Goal: Task Accomplishment & Management: Use online tool/utility

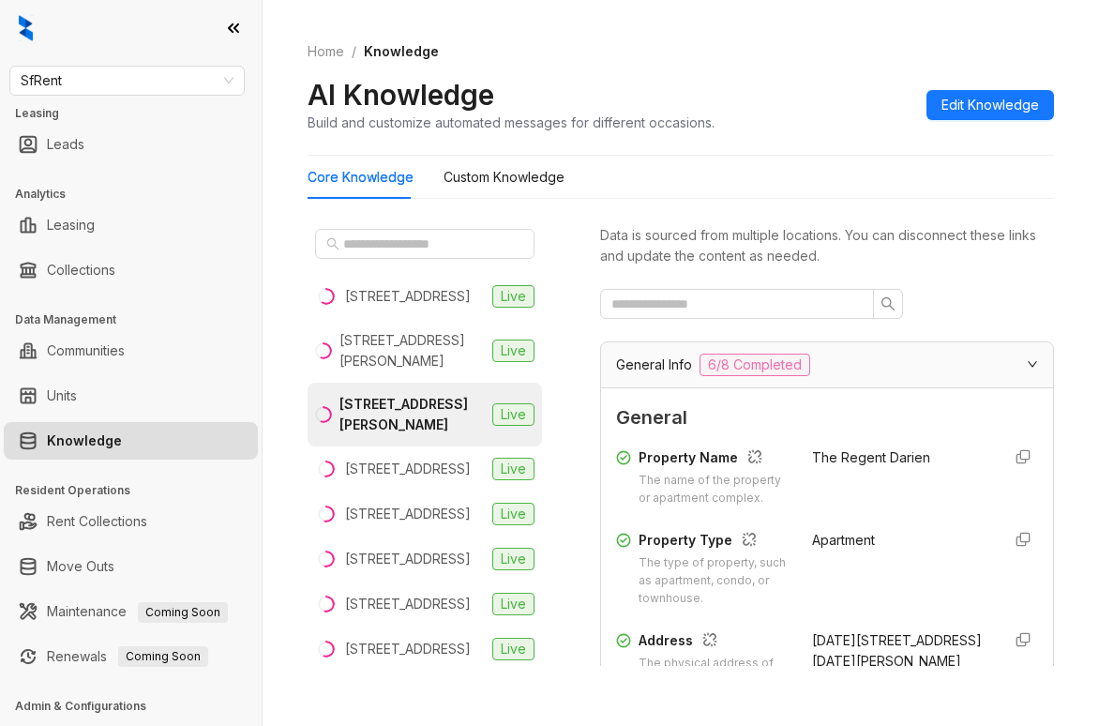
drag, startPoint x: 646, startPoint y: 68, endPoint x: 489, endPoint y: 14, distance: 165.5
click at [646, 68] on div "Home / Knowledge AI Knowledge Build and customize automated messages for differ…" at bounding box center [681, 87] width 746 height 137
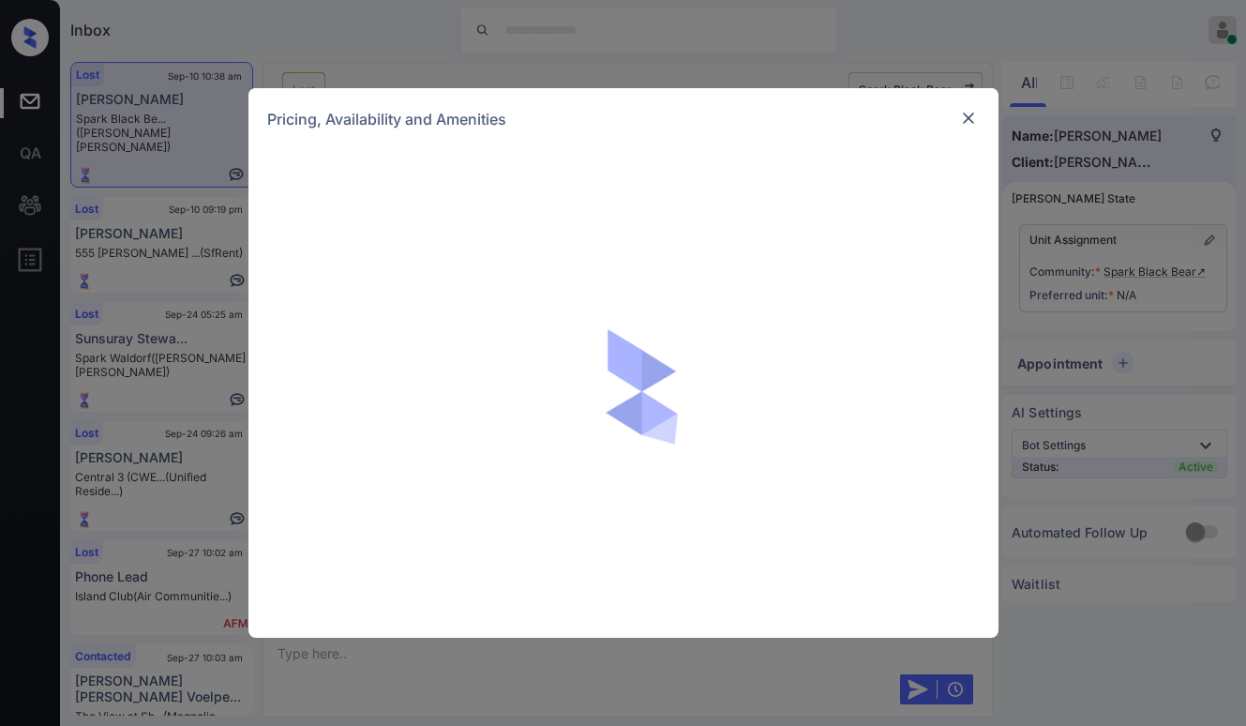
scroll to position [917, 0]
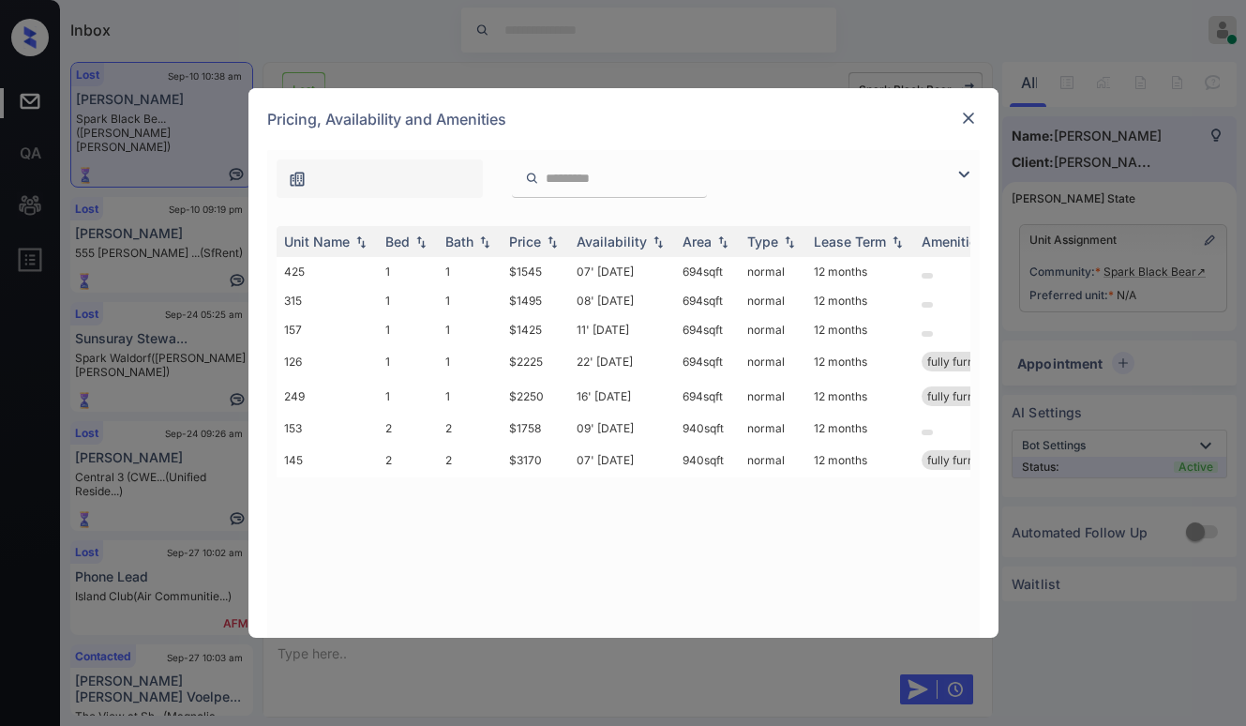
click at [968, 123] on img at bounding box center [968, 118] width 19 height 19
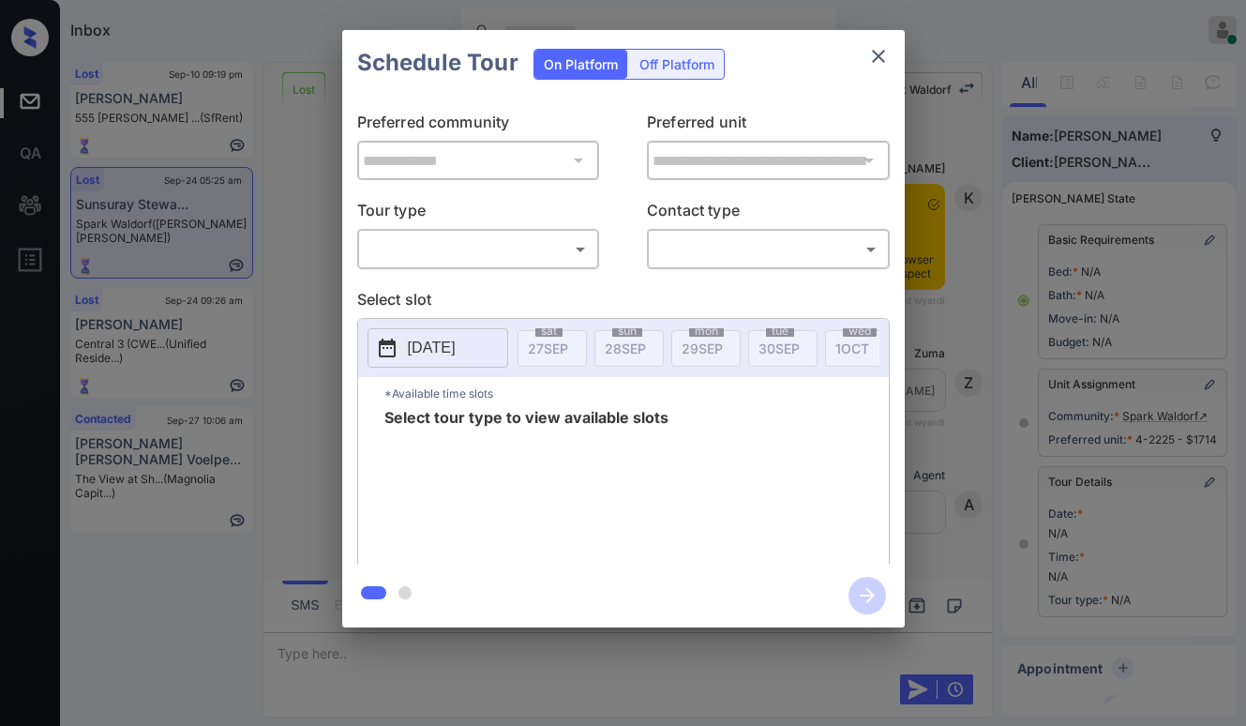
scroll to position [94, 0]
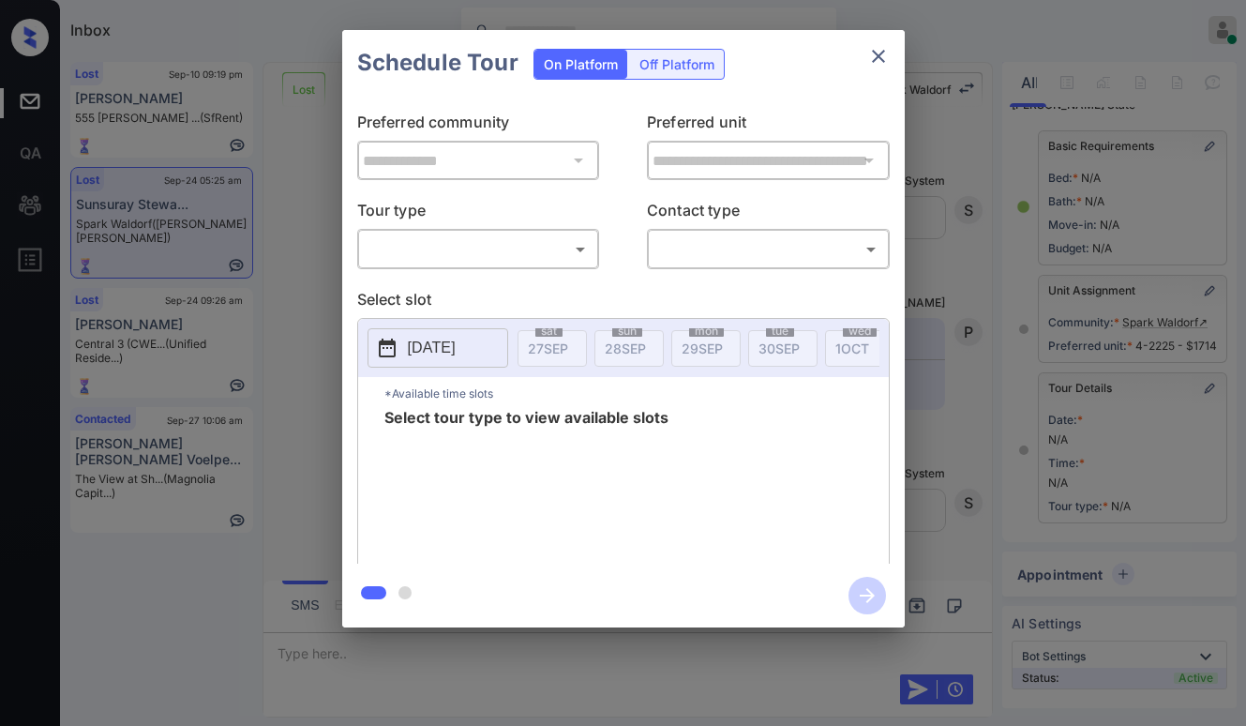
click at [520, 235] on body "Inbox Paolo Gabriel Online Set yourself offline Set yourself on break Profile S…" at bounding box center [623, 363] width 1246 height 726
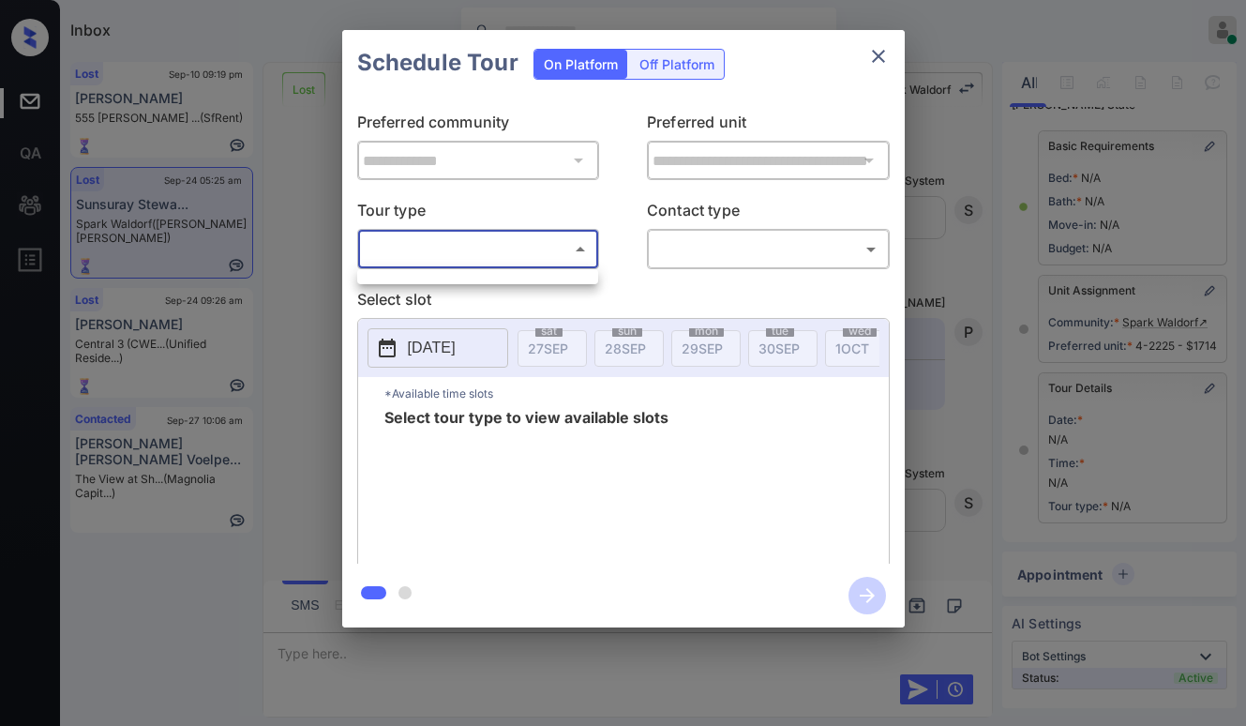
click at [518, 252] on div at bounding box center [623, 363] width 1246 height 726
click at [534, 242] on body "Inbox Paolo Gabriel Online Set yourself offline Set yourself on break Profile S…" at bounding box center [623, 363] width 1246 height 726
click at [886, 52] on div at bounding box center [623, 363] width 1246 height 726
click at [880, 56] on icon "close" at bounding box center [878, 56] width 23 height 23
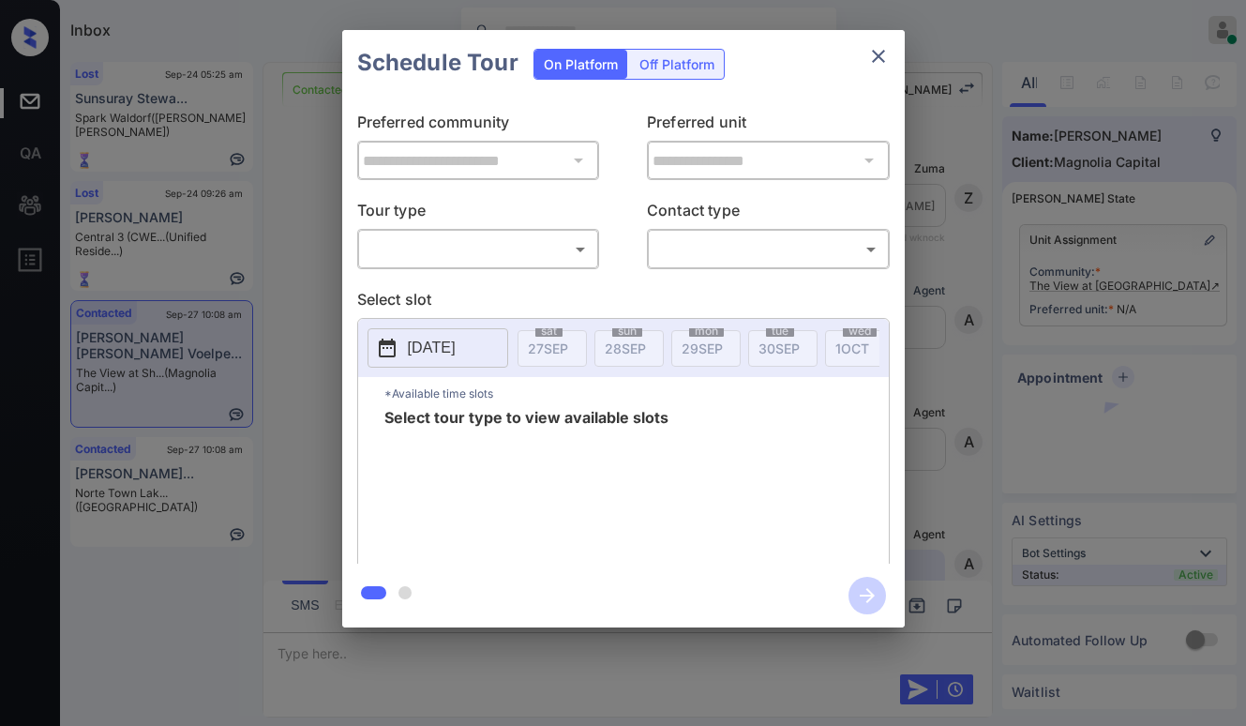
scroll to position [7002, 0]
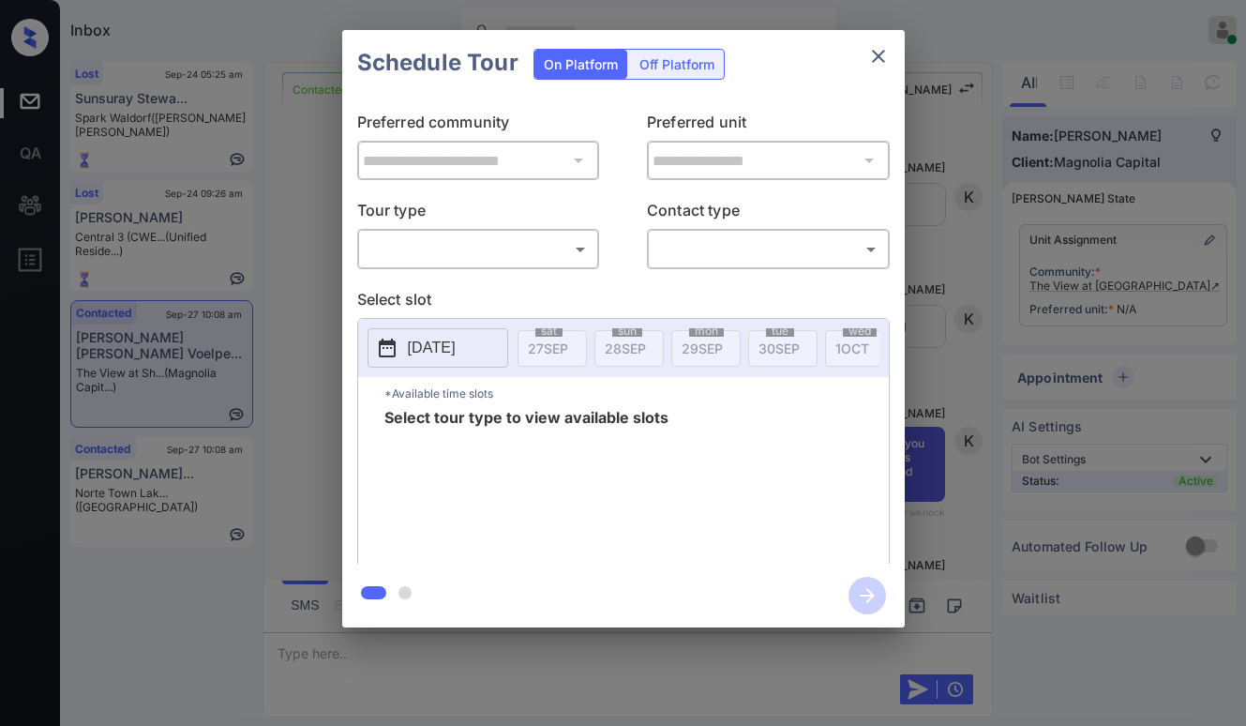
click at [531, 260] on body "Inbox Paolo Gabriel Online Set yourself offline Set yourself on break Profile S…" at bounding box center [623, 363] width 1246 height 726
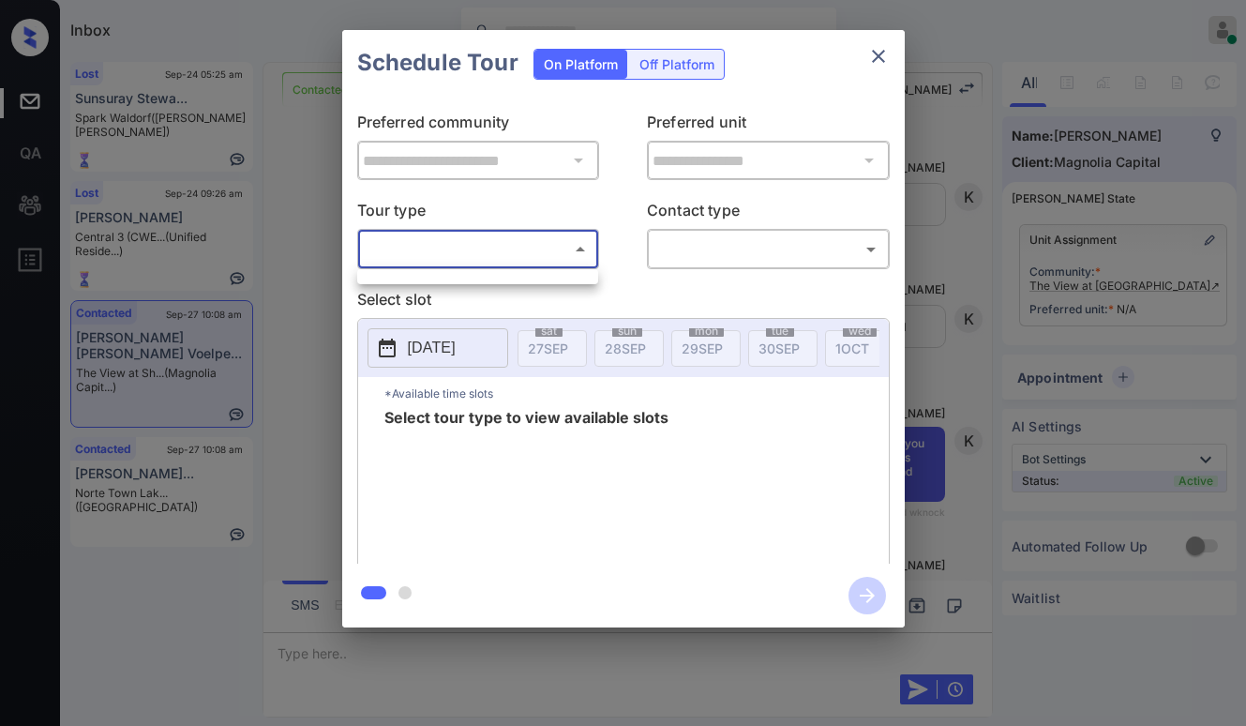
click at [523, 256] on div at bounding box center [623, 363] width 1246 height 726
click at [551, 267] on div "​ ​" at bounding box center [478, 249] width 243 height 40
click at [568, 251] on body "Inbox Paolo Gabriel Online Set yourself offline Set yourself on break Profile S…" at bounding box center [623, 363] width 1246 height 726
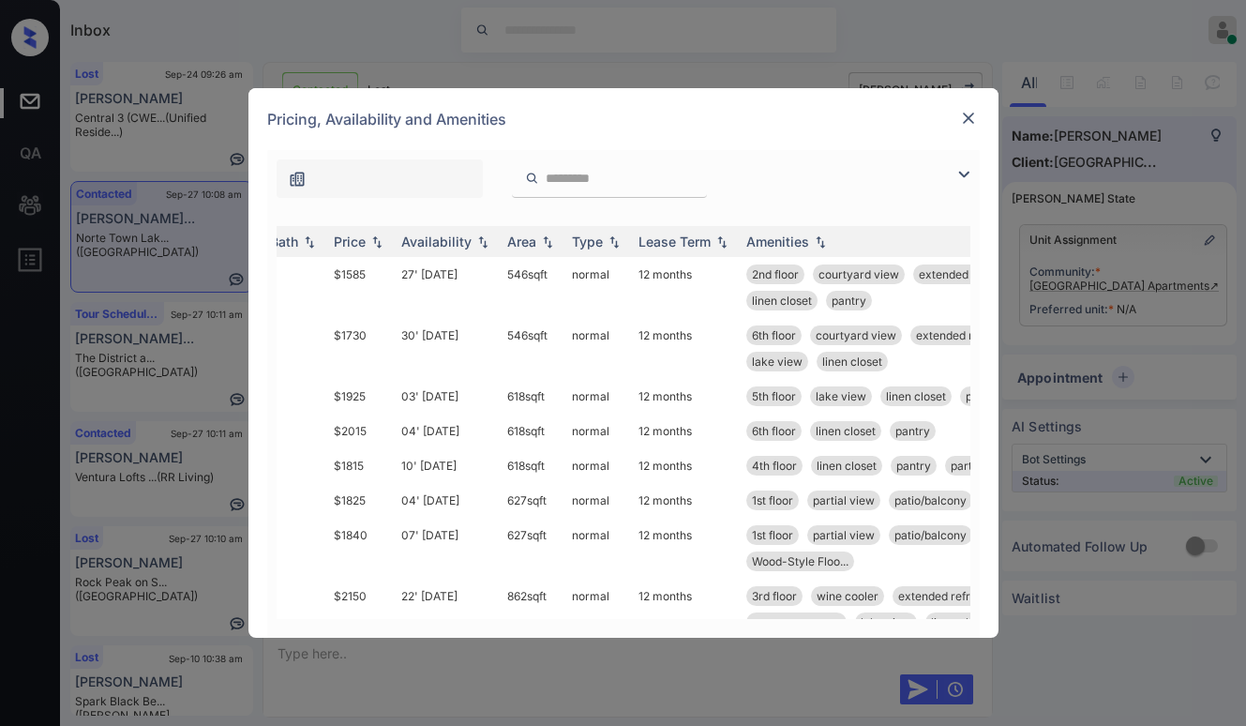
scroll to position [0, 227]
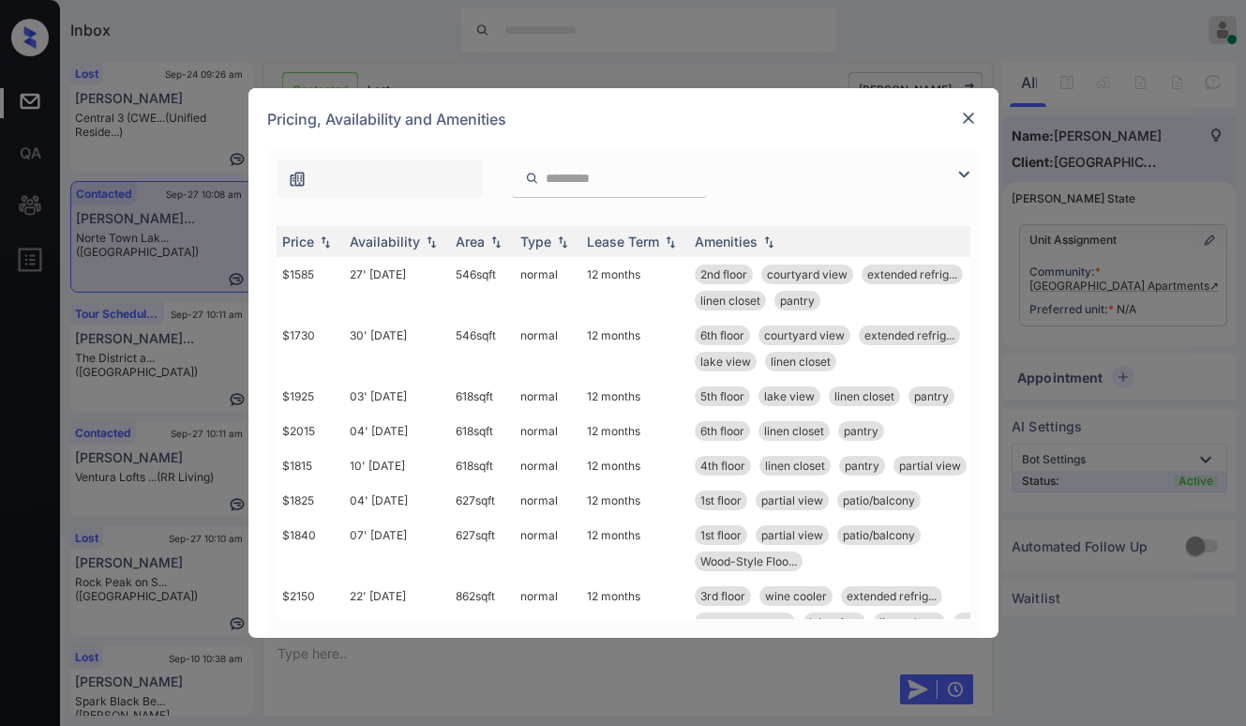
click at [572, 171] on input "search" at bounding box center [621, 179] width 154 height 16
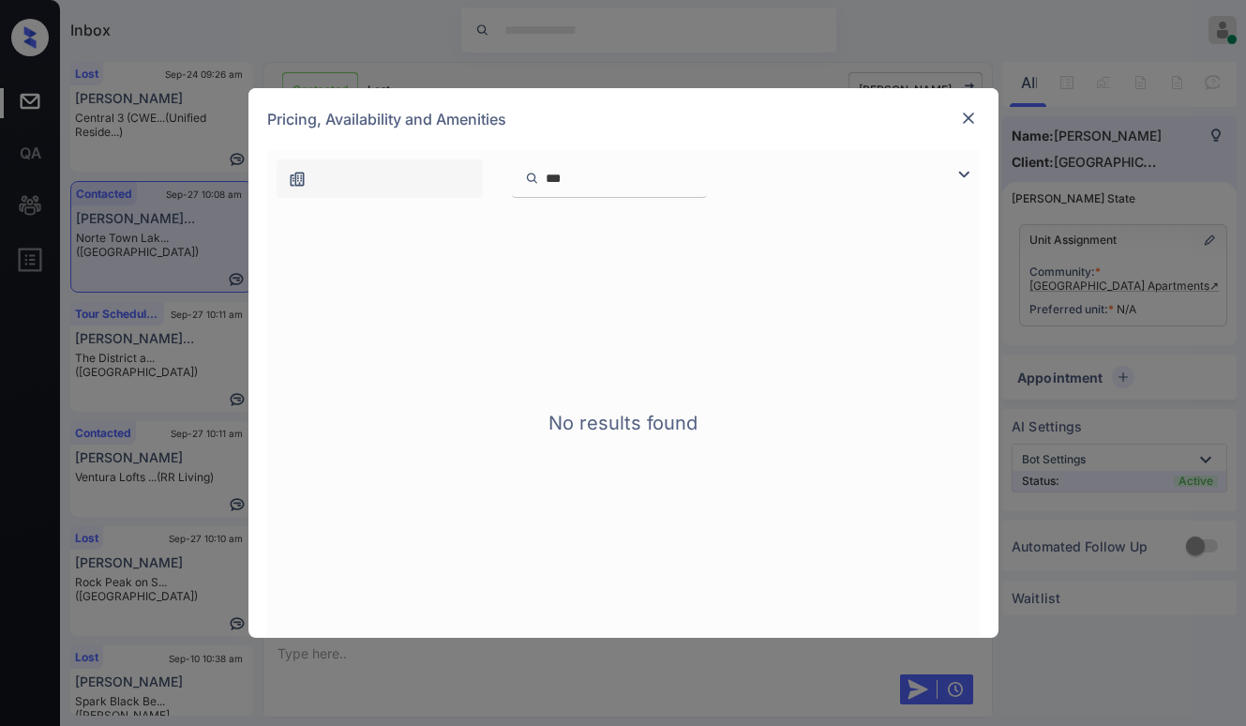
type input "****"
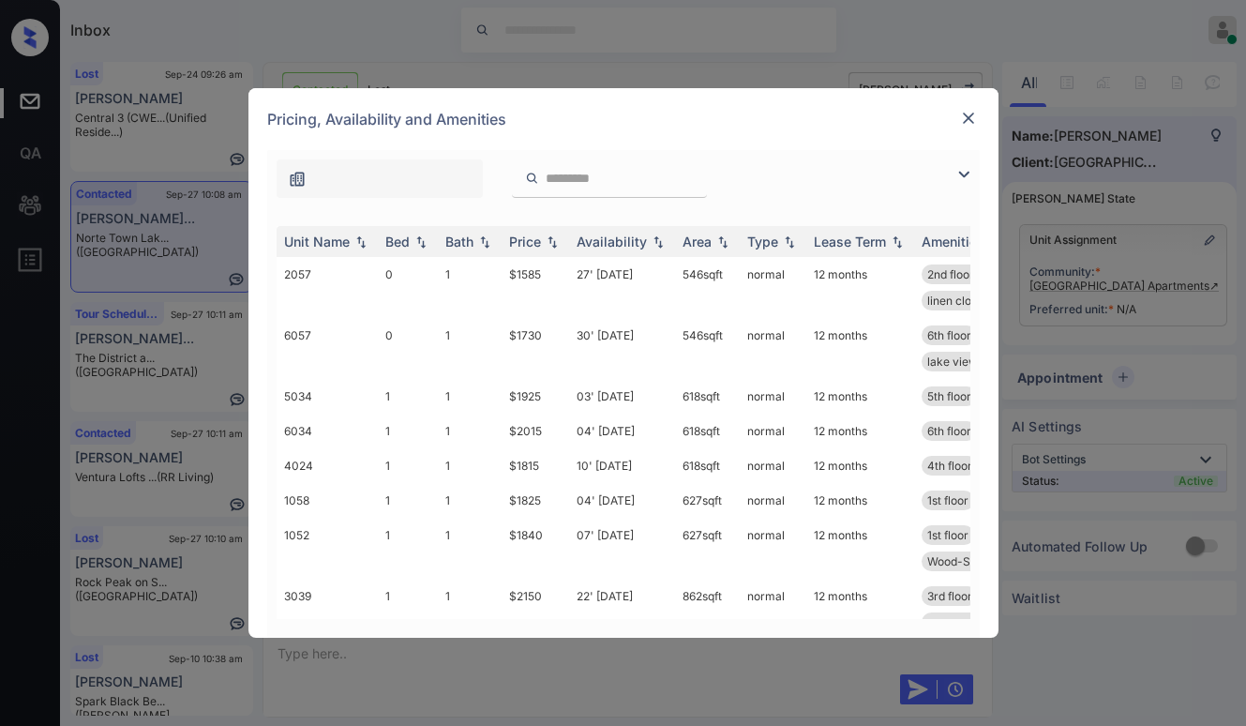
click at [970, 119] on img at bounding box center [968, 118] width 19 height 19
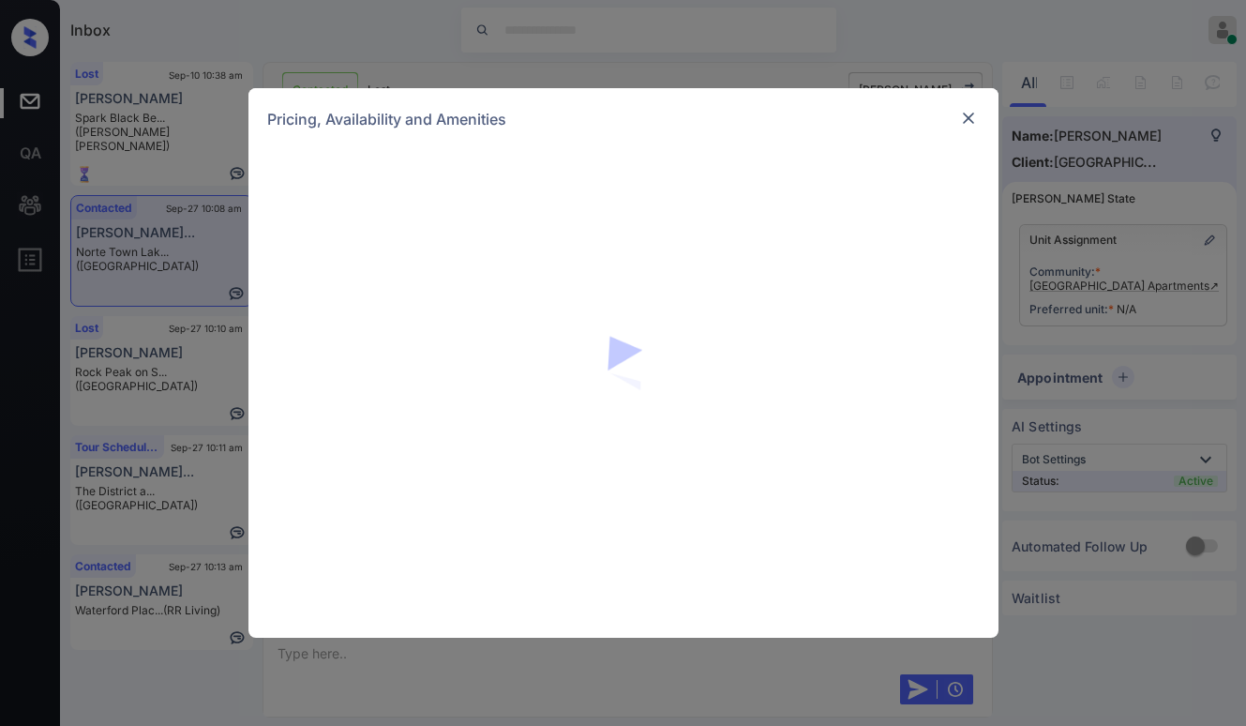
scroll to position [2212, 0]
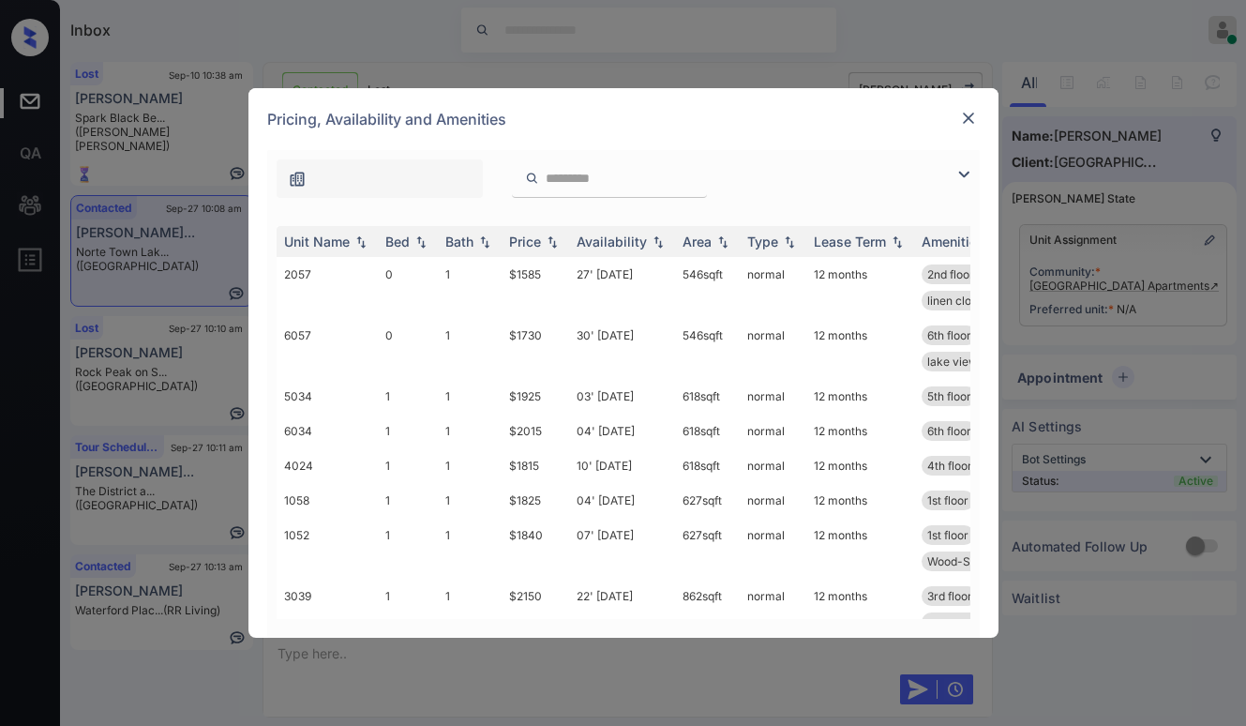
click at [970, 114] on img at bounding box center [968, 118] width 19 height 19
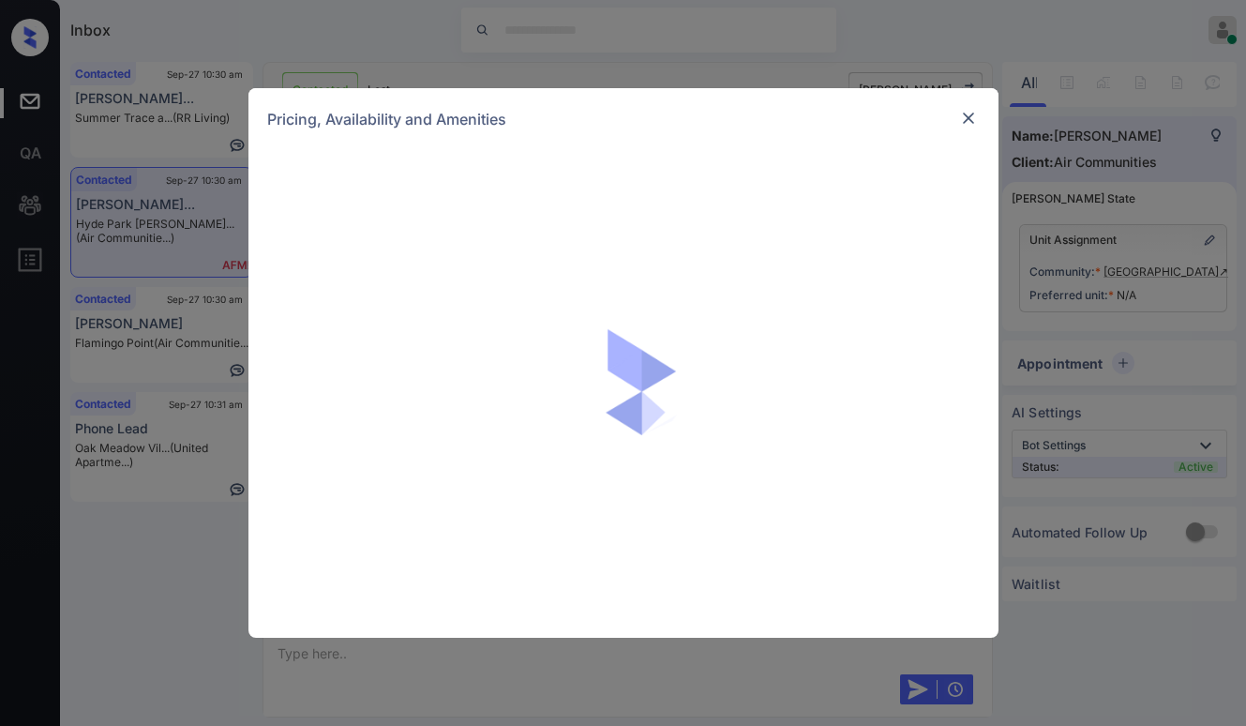
scroll to position [2810, 0]
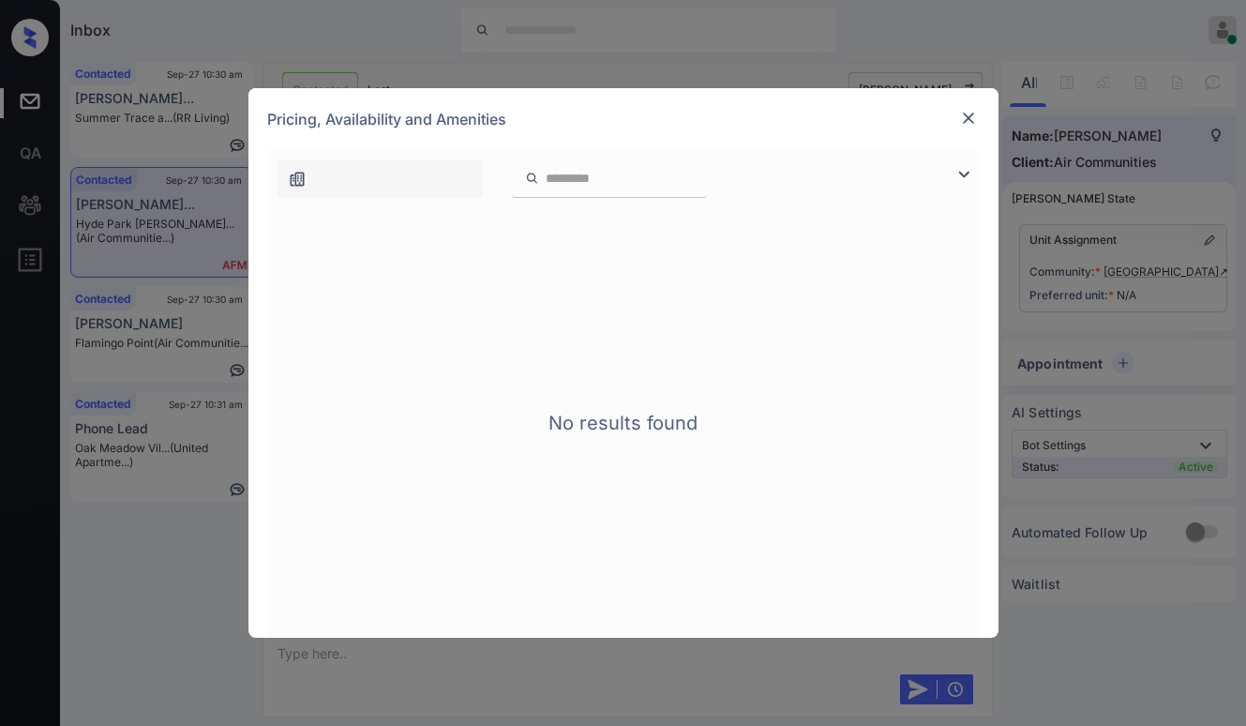
click at [970, 113] on img at bounding box center [968, 118] width 19 height 19
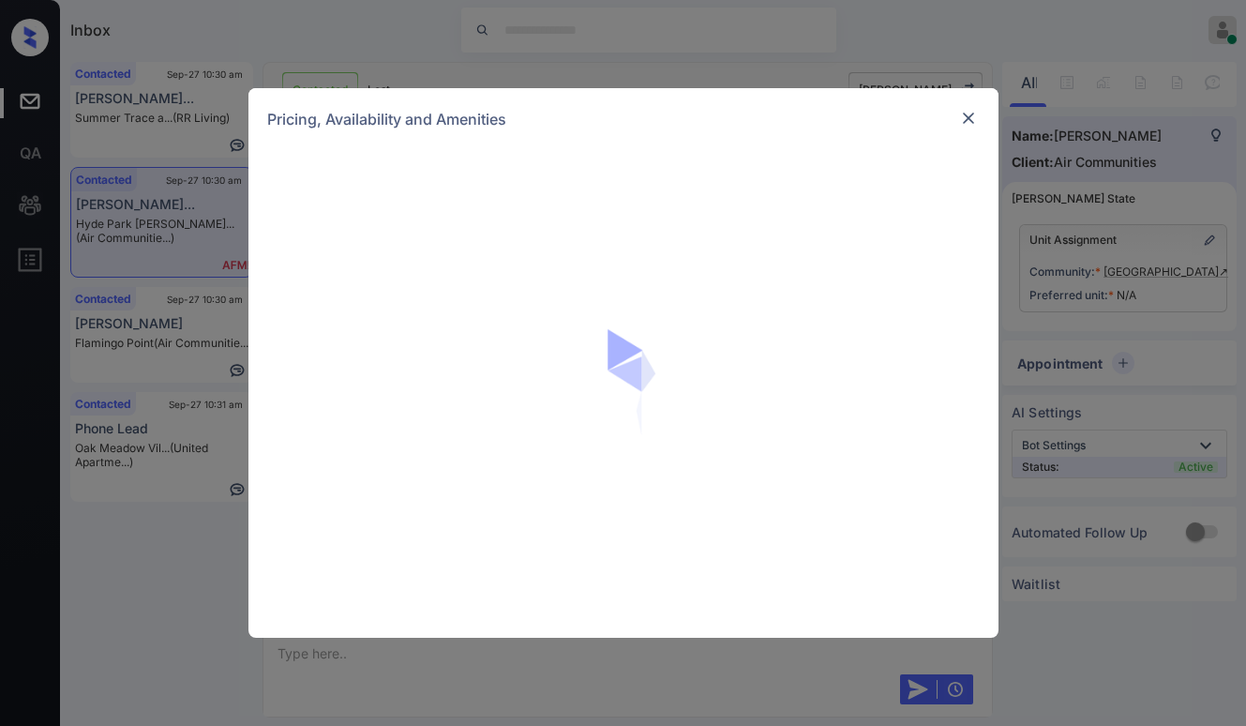
scroll to position [2810, 0]
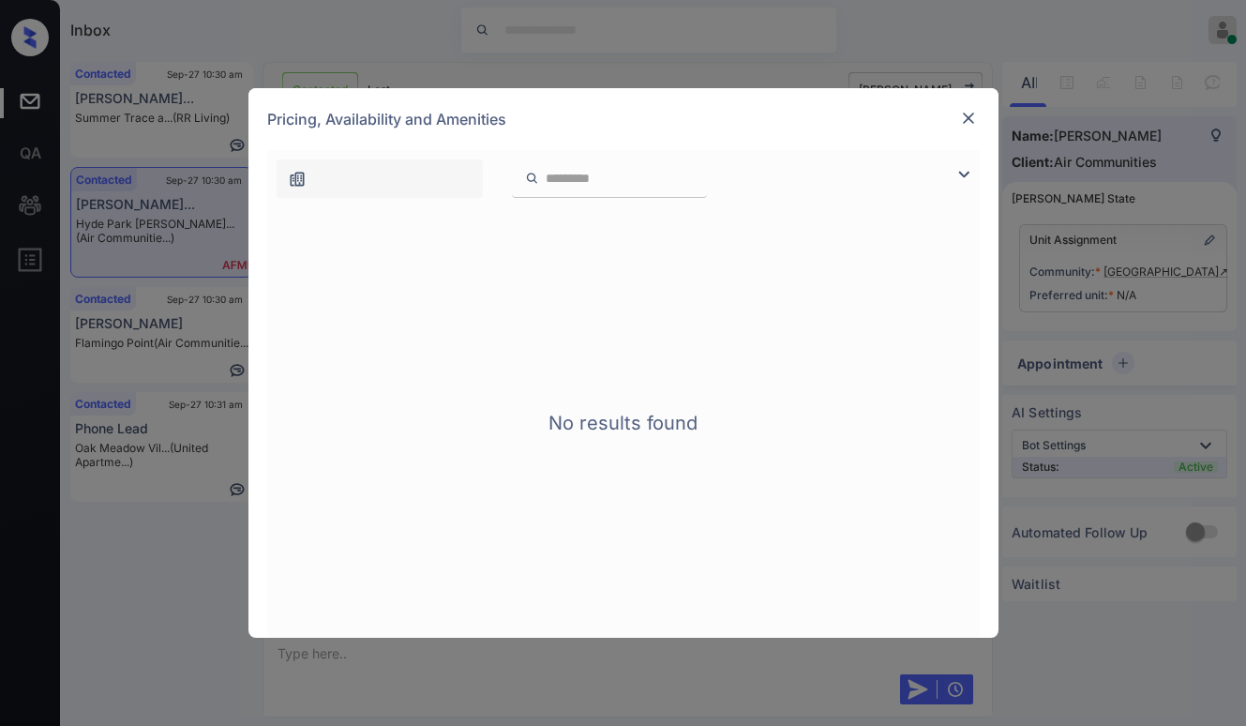
click at [964, 127] on img at bounding box center [968, 118] width 19 height 19
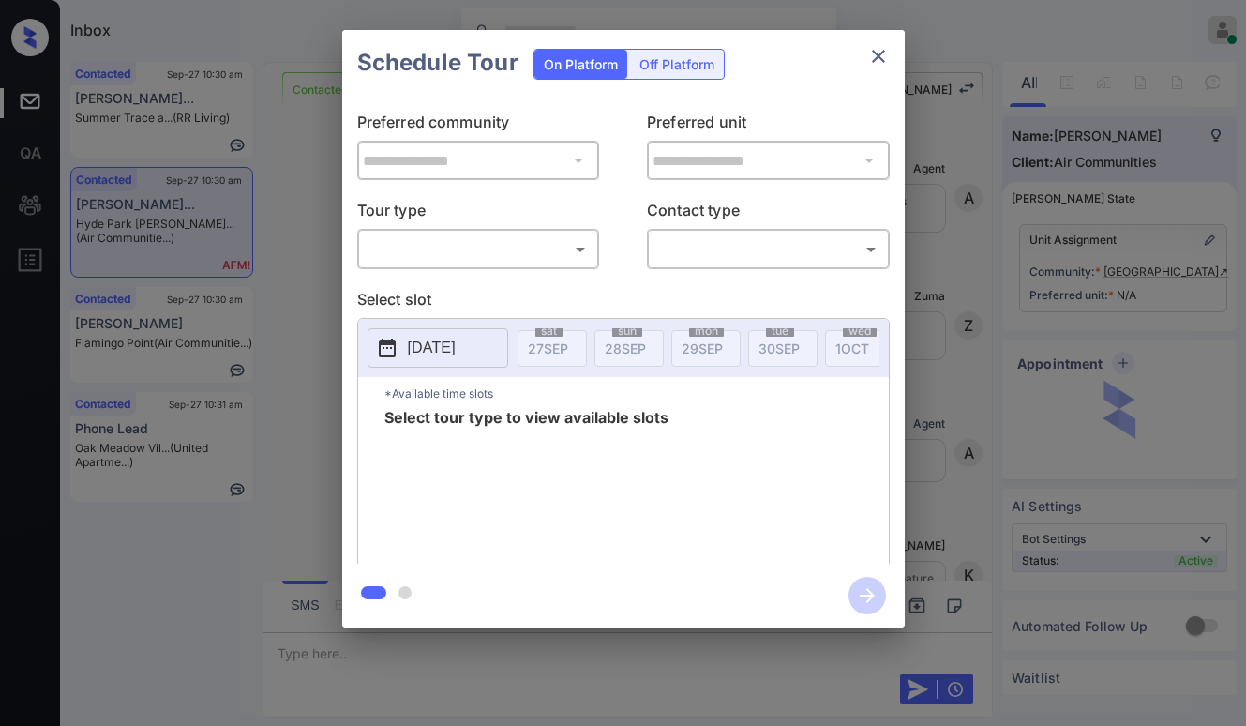
scroll to position [3373, 0]
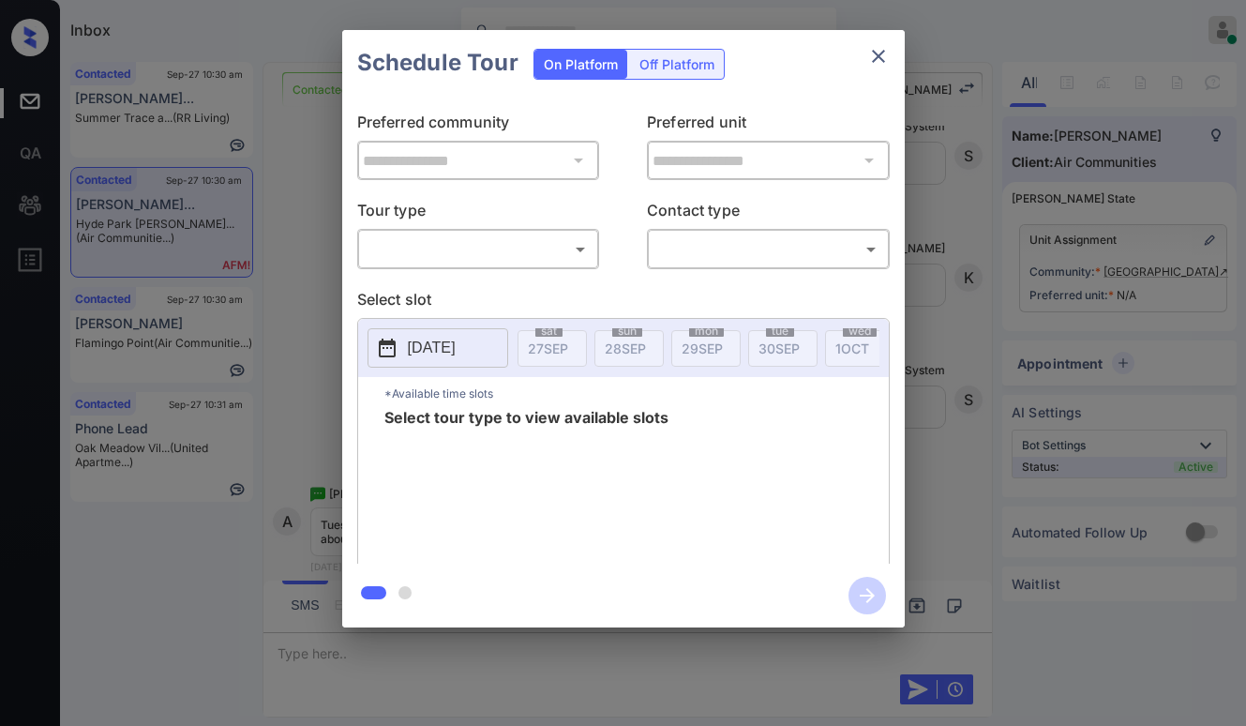
click at [524, 241] on body "Inbox Paolo Gabriel Online Set yourself offline Set yourself on break Profile S…" at bounding box center [623, 363] width 1246 height 726
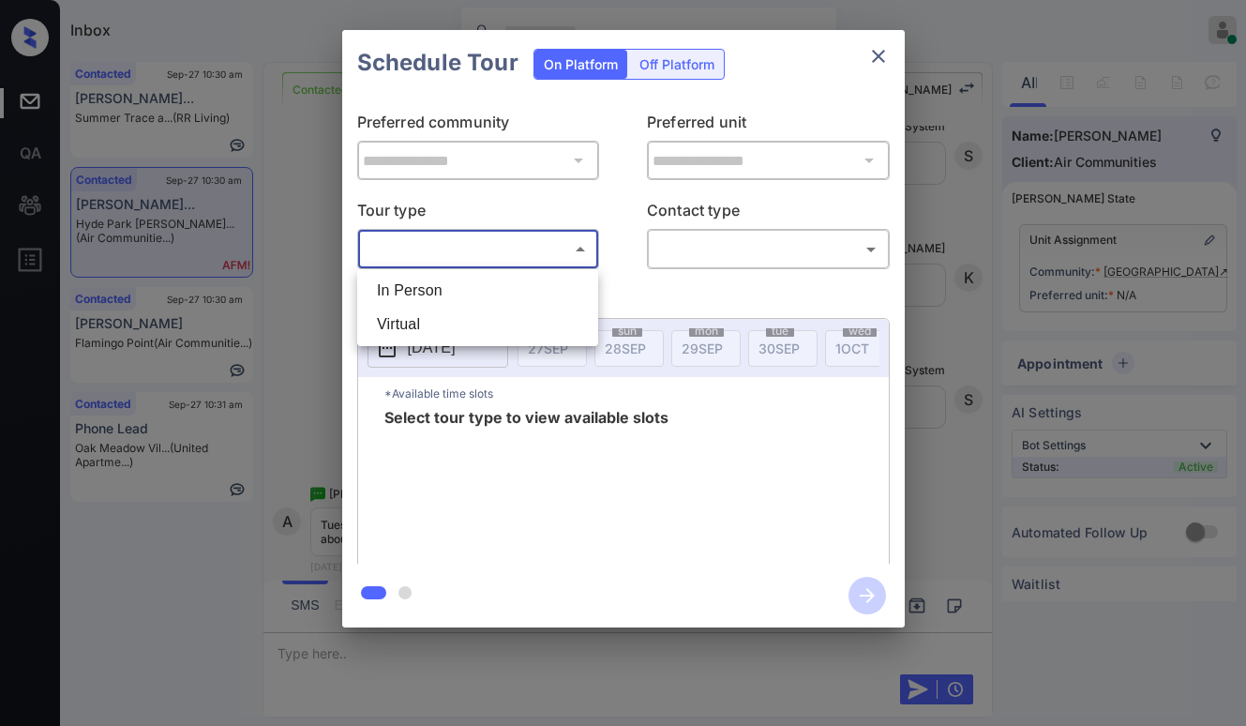
click at [486, 288] on li "In Person" at bounding box center [478, 291] width 232 height 34
type input "********"
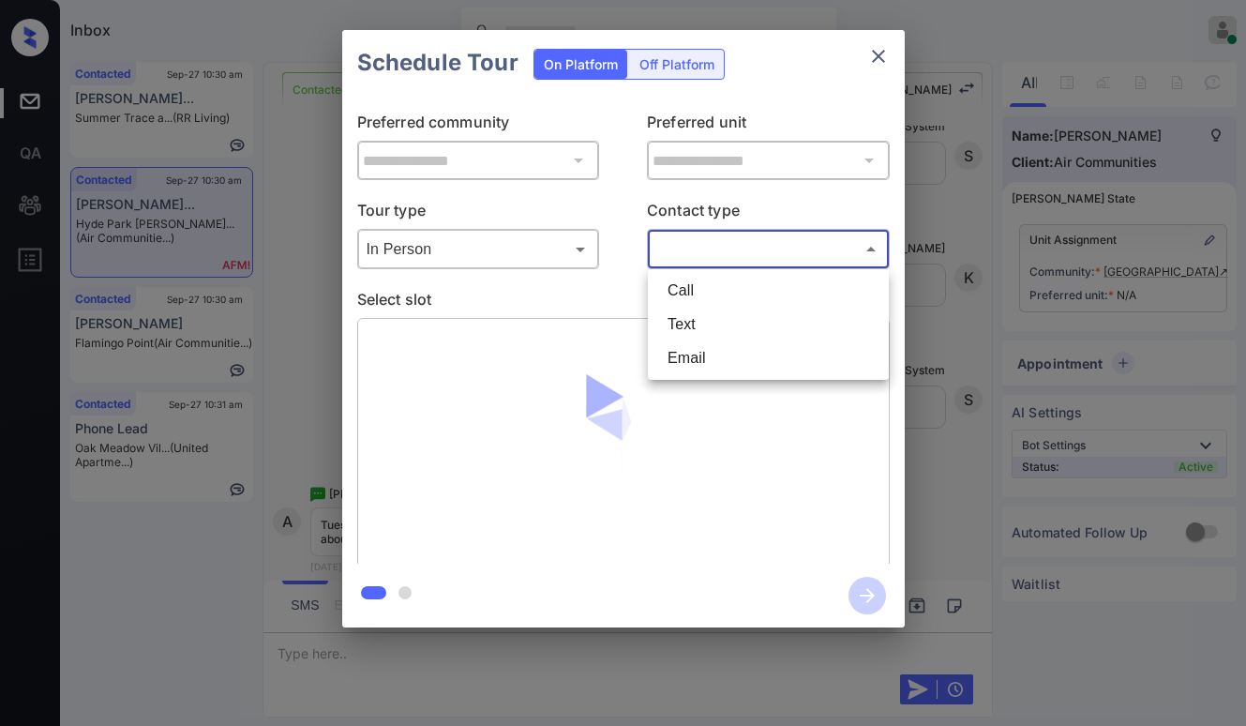
click at [686, 248] on body "Inbox Paolo Gabriel Online Set yourself offline Set yourself on break Profile S…" at bounding box center [623, 363] width 1246 height 726
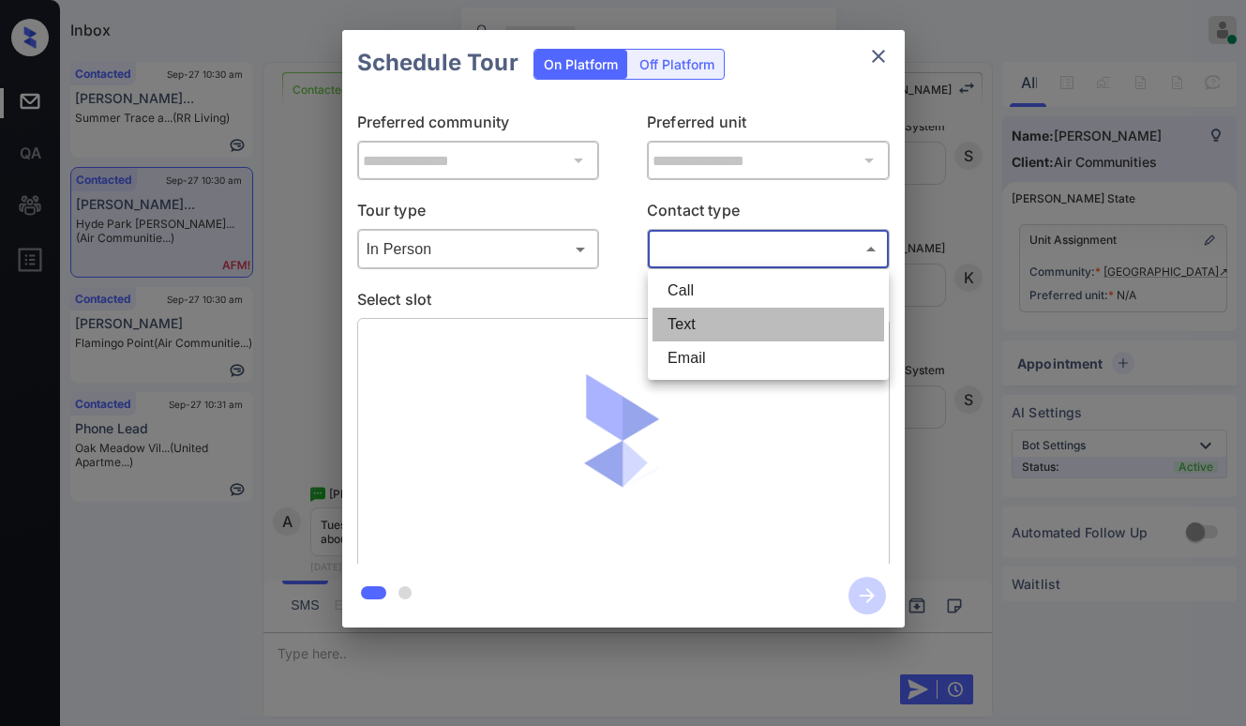
click at [707, 326] on li "Text" at bounding box center [769, 325] width 232 height 34
type input "****"
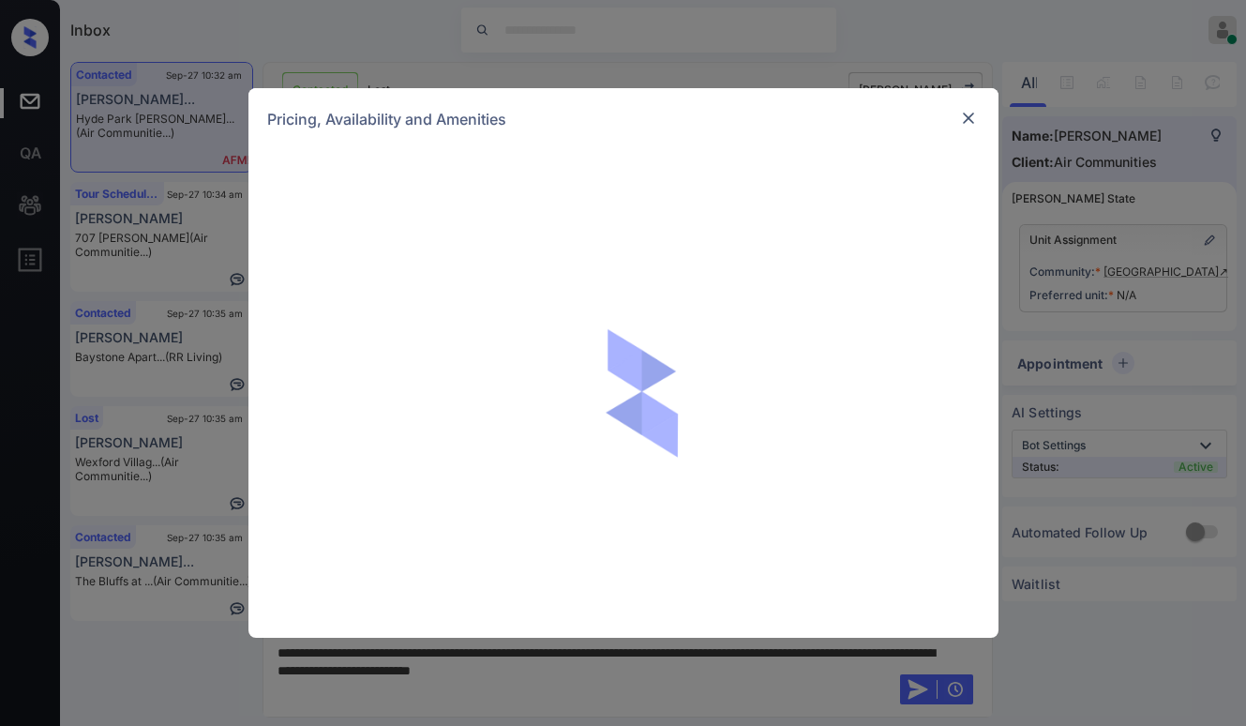
scroll to position [3654, 0]
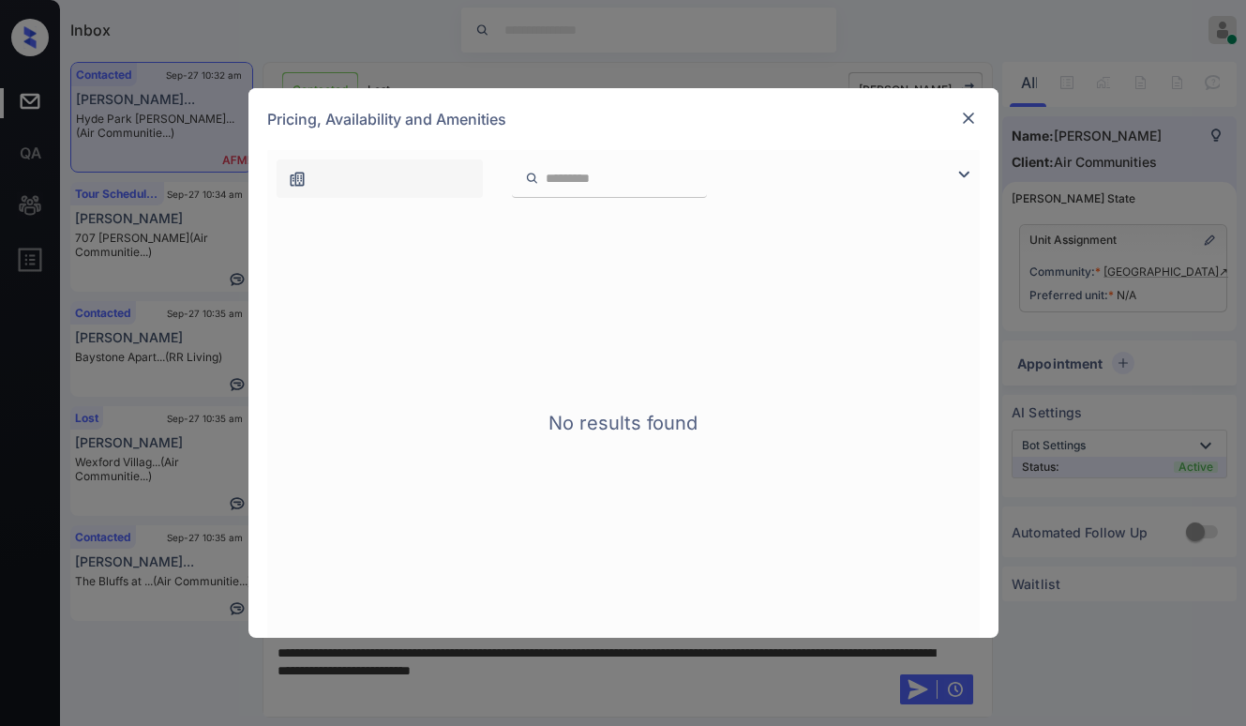
click at [975, 120] on img at bounding box center [968, 118] width 19 height 19
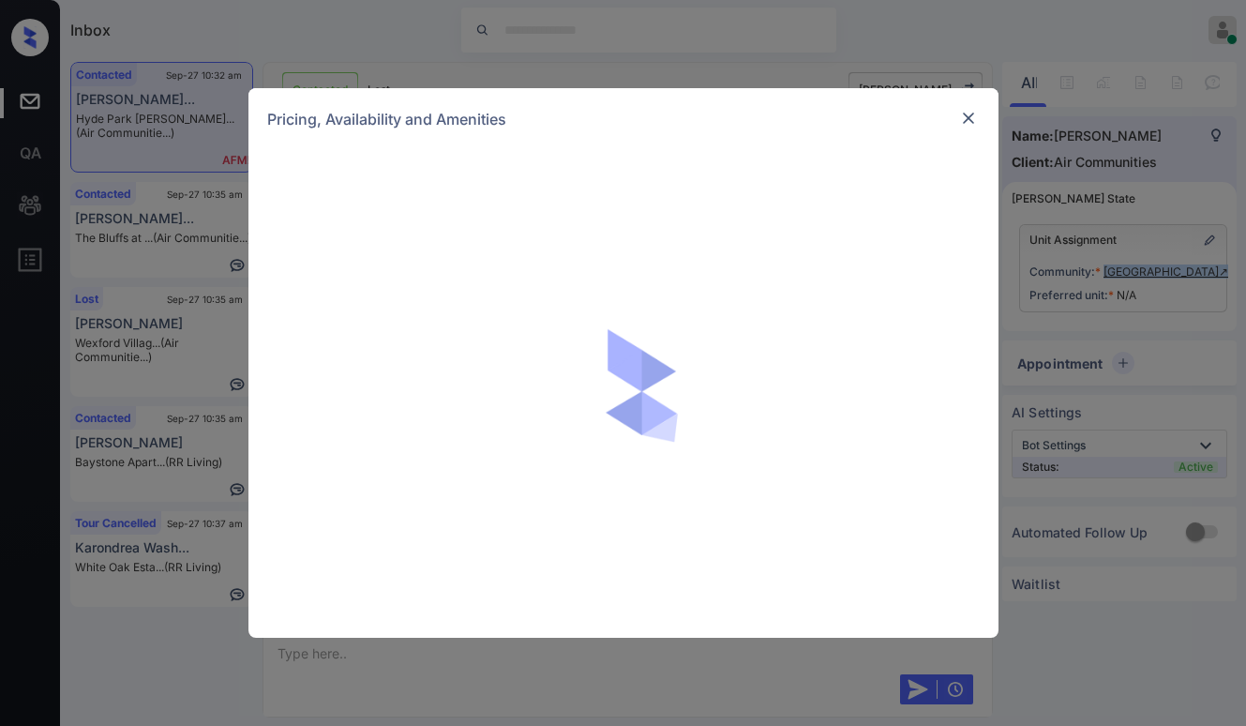
scroll to position [4764, 0]
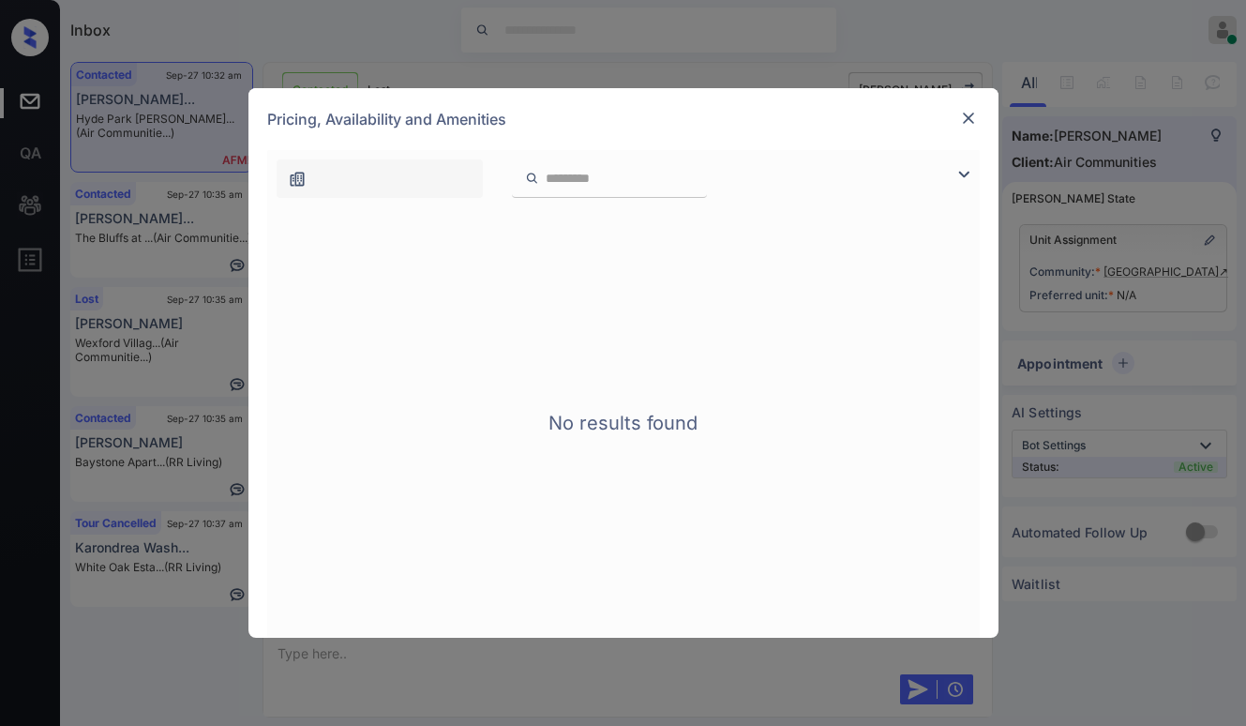
click at [741, 564] on div "No results found" at bounding box center [623, 422] width 713 height 430
click at [970, 114] on img at bounding box center [968, 118] width 19 height 19
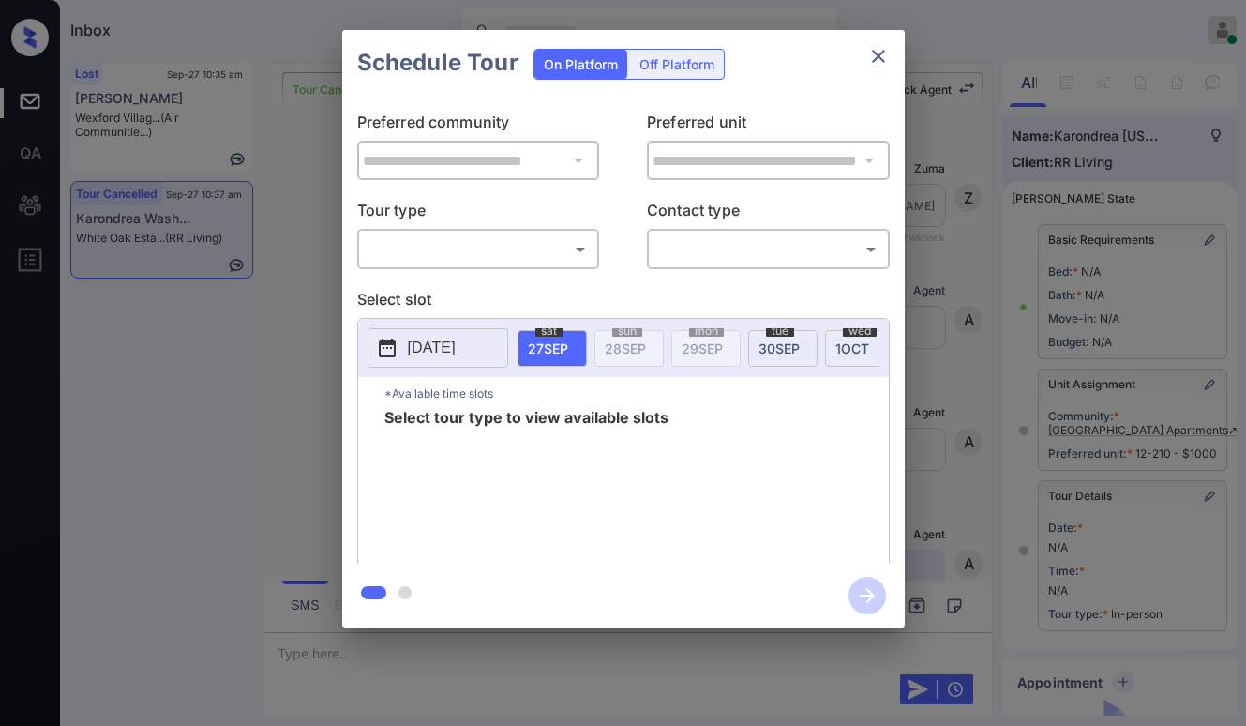
scroll to position [218, 0]
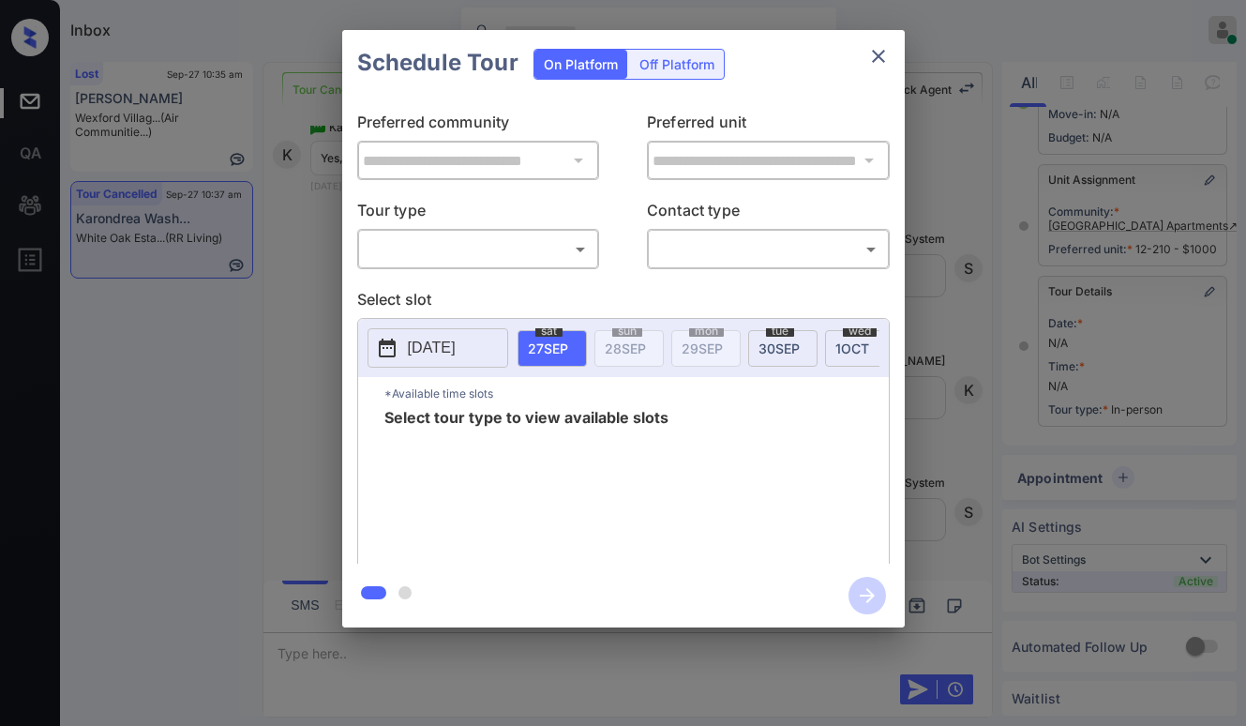
click at [547, 254] on body "Inbox [PERSON_NAME] Online Set yourself offline Set yourself on break Profile S…" at bounding box center [623, 363] width 1246 height 726
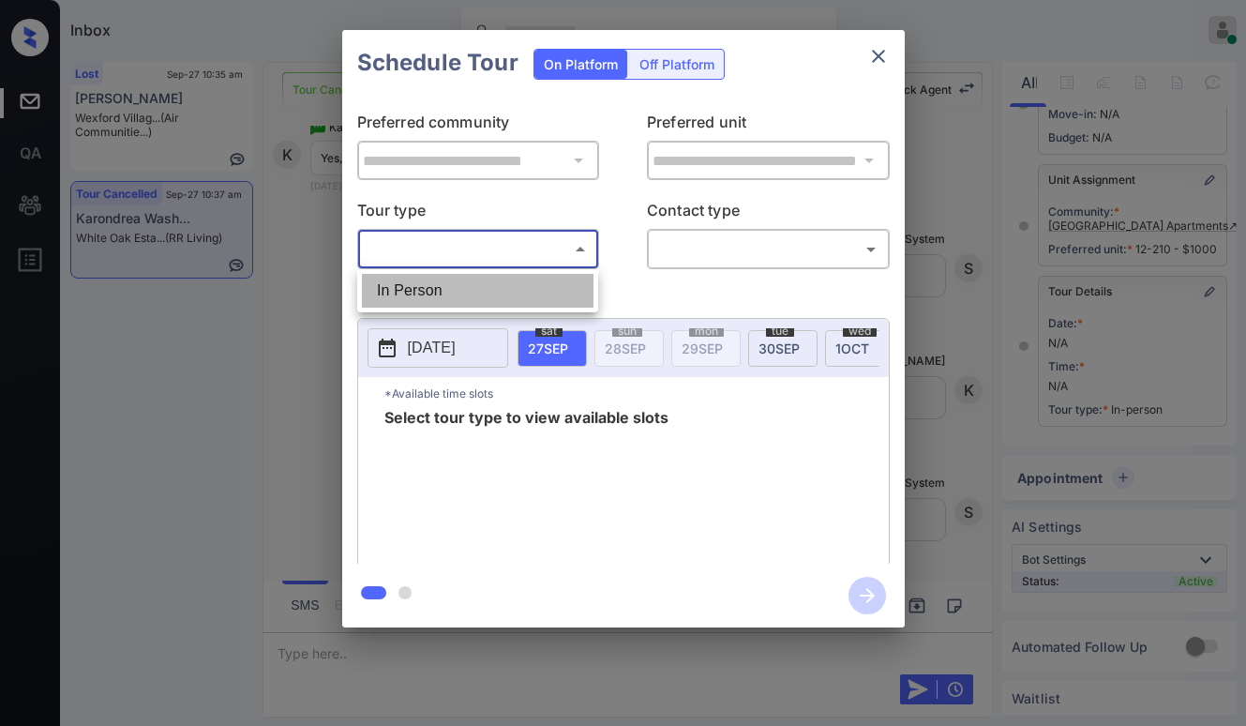
click at [471, 295] on li "In Person" at bounding box center [478, 291] width 232 height 34
type input "********"
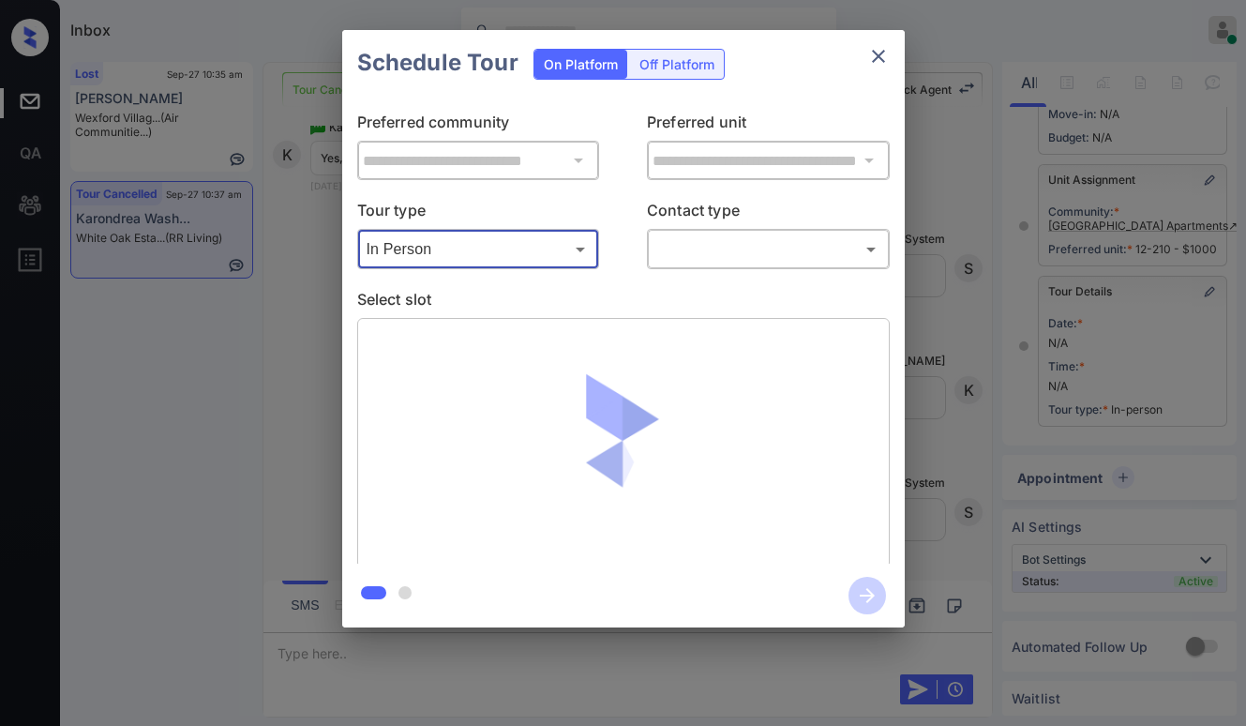
click at [695, 256] on body "Inbox [PERSON_NAME] Online Set yourself offline Set yourself on break Profile S…" at bounding box center [623, 363] width 1246 height 726
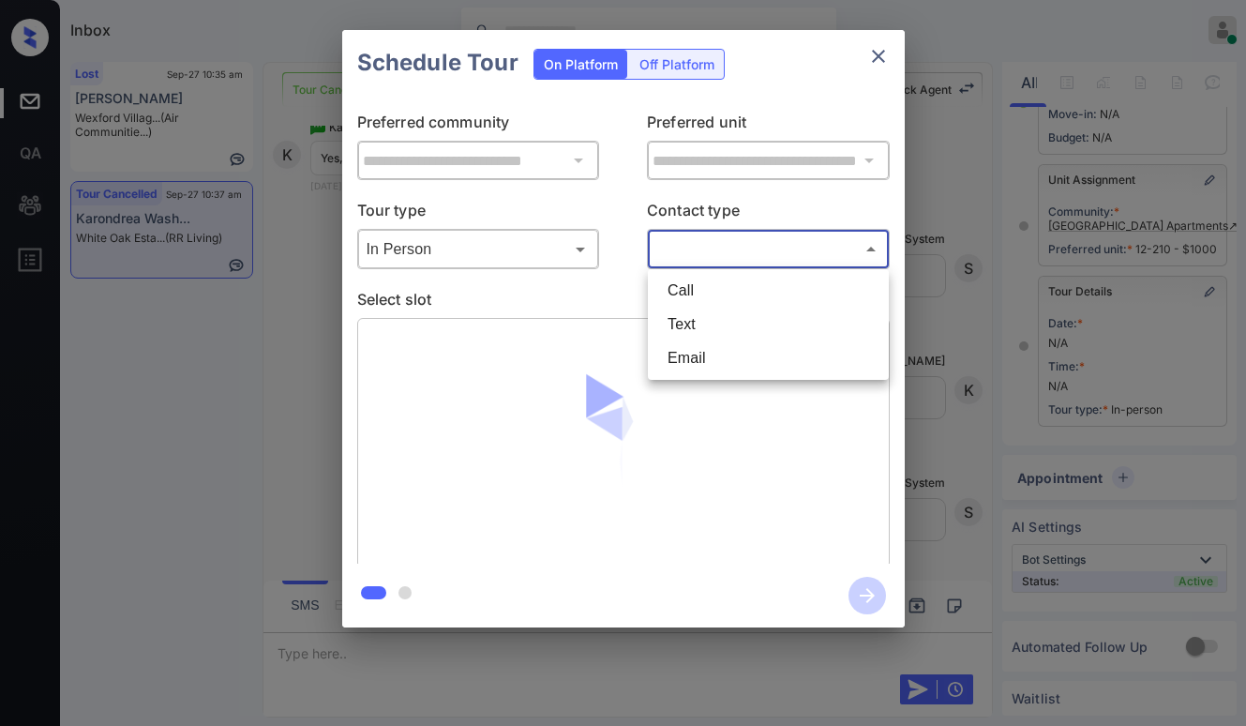
click at [707, 322] on li "Text" at bounding box center [769, 325] width 232 height 34
type input "****"
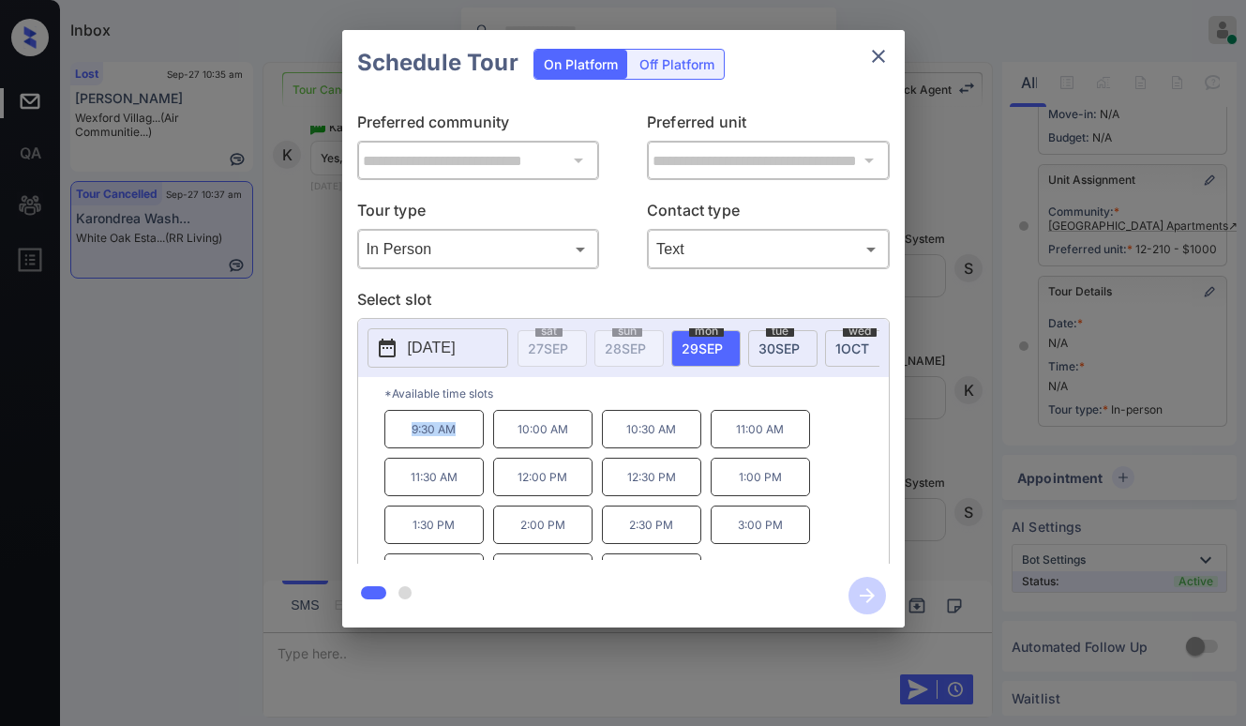
drag, startPoint x: 405, startPoint y: 433, endPoint x: 455, endPoint y: 443, distance: 50.6
click at [455, 443] on p "9:30 AM" at bounding box center [433, 429] width 99 height 38
copy p "9:30 AM"
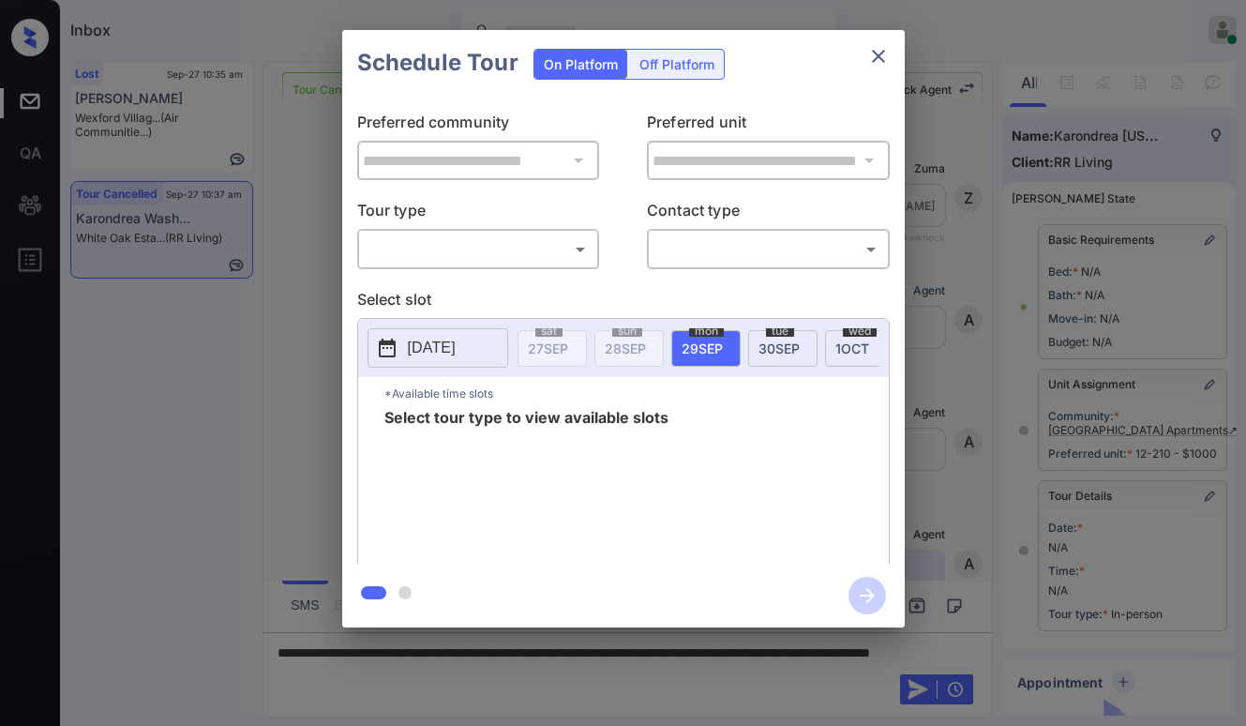
click at [481, 247] on body "Inbox Paolo Gabriel Online Set yourself offline Set yourself on break Profile S…" at bounding box center [623, 363] width 1246 height 726
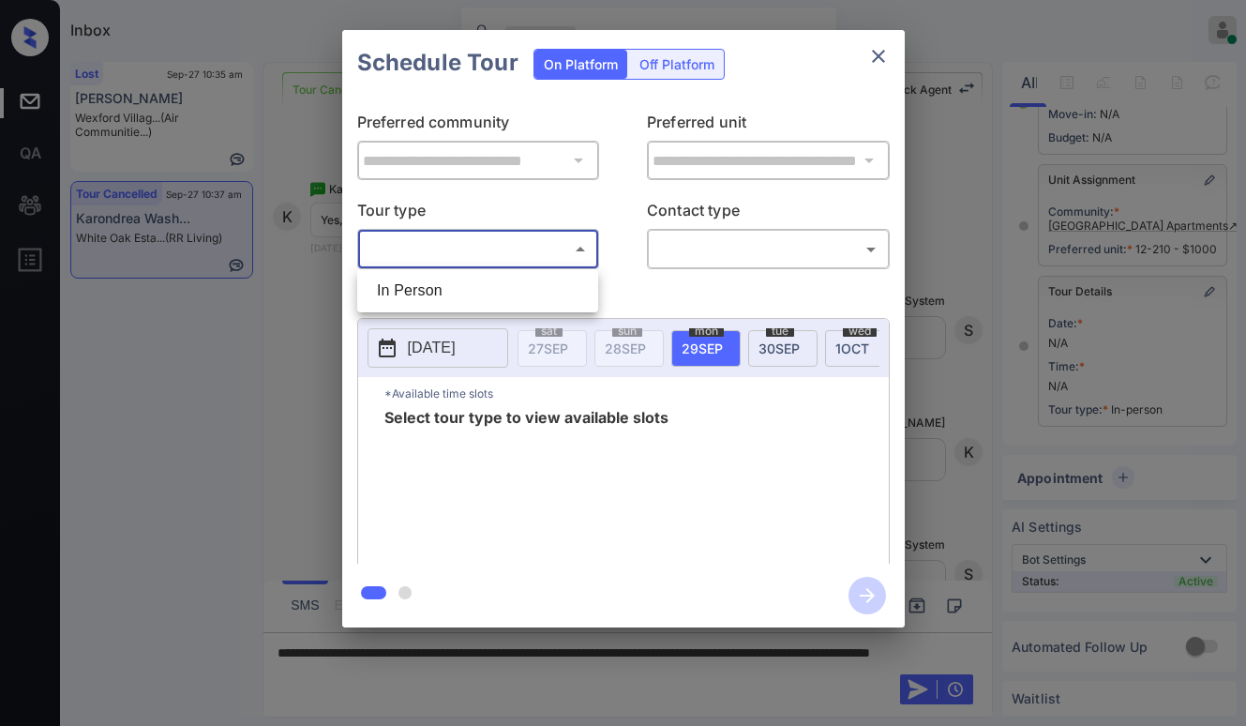
click at [458, 301] on li "In Person" at bounding box center [478, 291] width 232 height 34
type input "********"
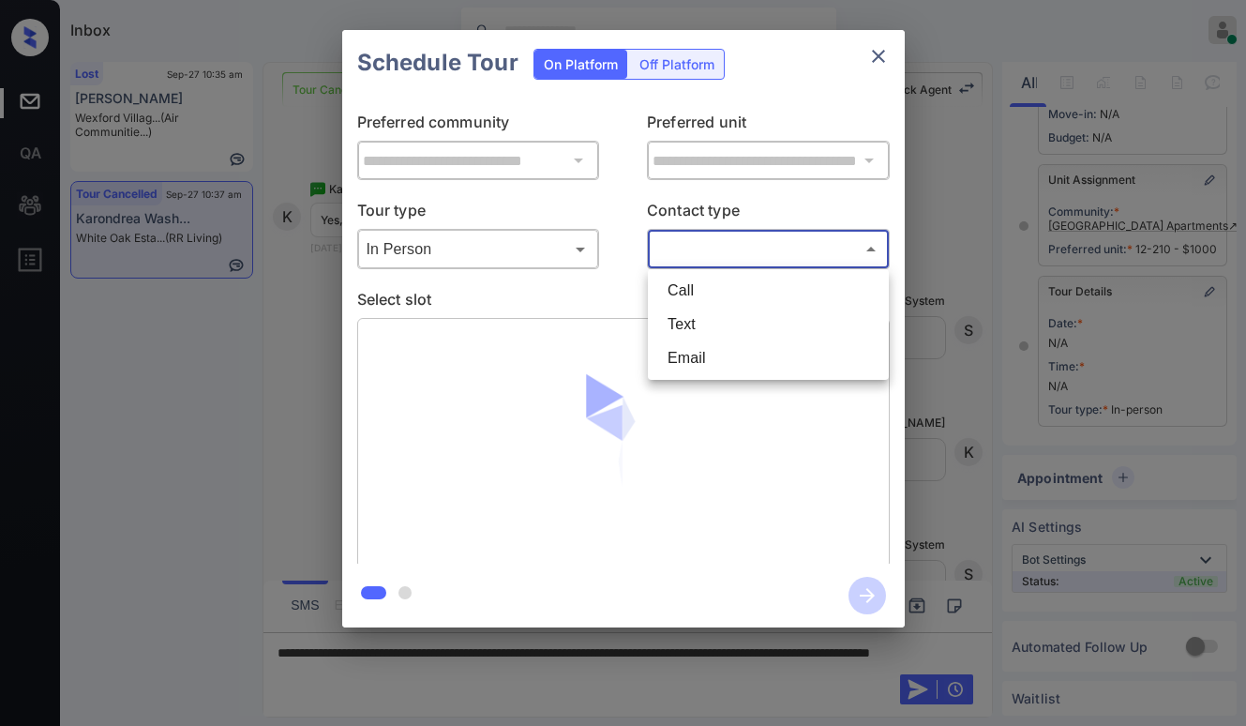
click at [695, 247] on body "Inbox Paolo Gabriel Online Set yourself offline Set yourself on break Profile S…" at bounding box center [623, 363] width 1246 height 726
click at [692, 323] on li "Text" at bounding box center [769, 325] width 232 height 34
type input "****"
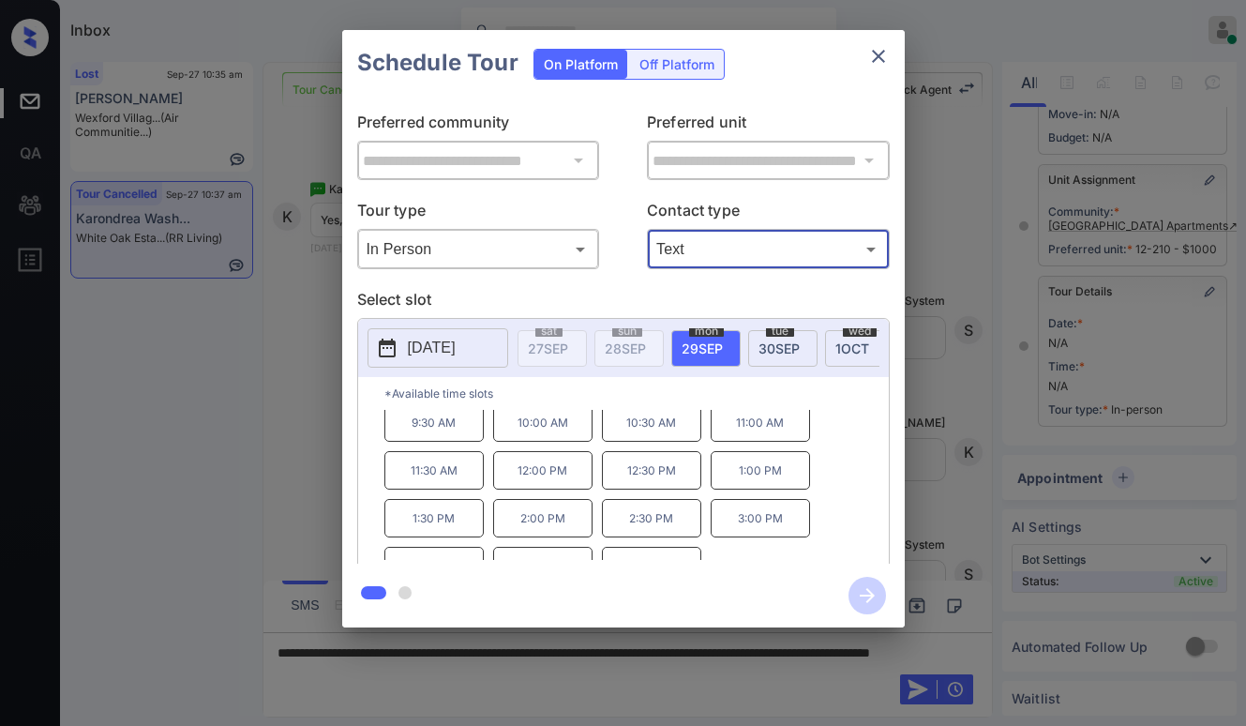
scroll to position [0, 0]
click at [884, 54] on icon "close" at bounding box center [878, 56] width 23 height 23
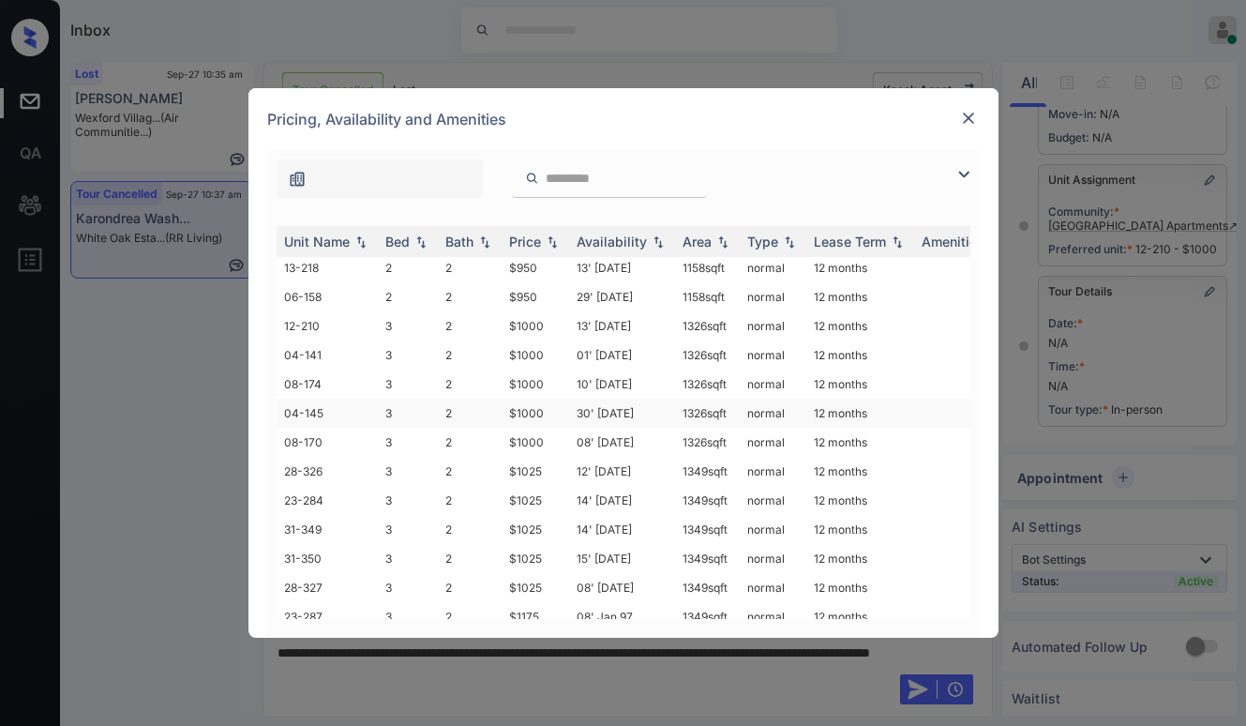
scroll to position [1687, 0]
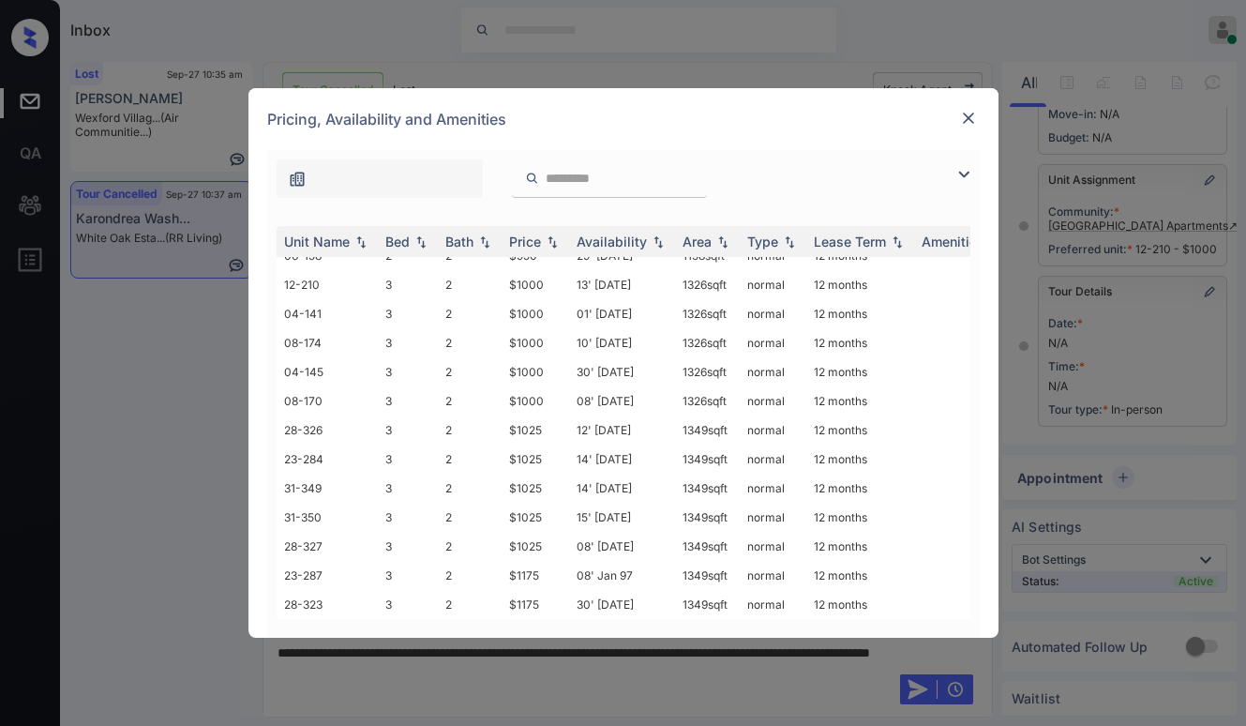
click at [979, 117] on div at bounding box center [968, 118] width 23 height 23
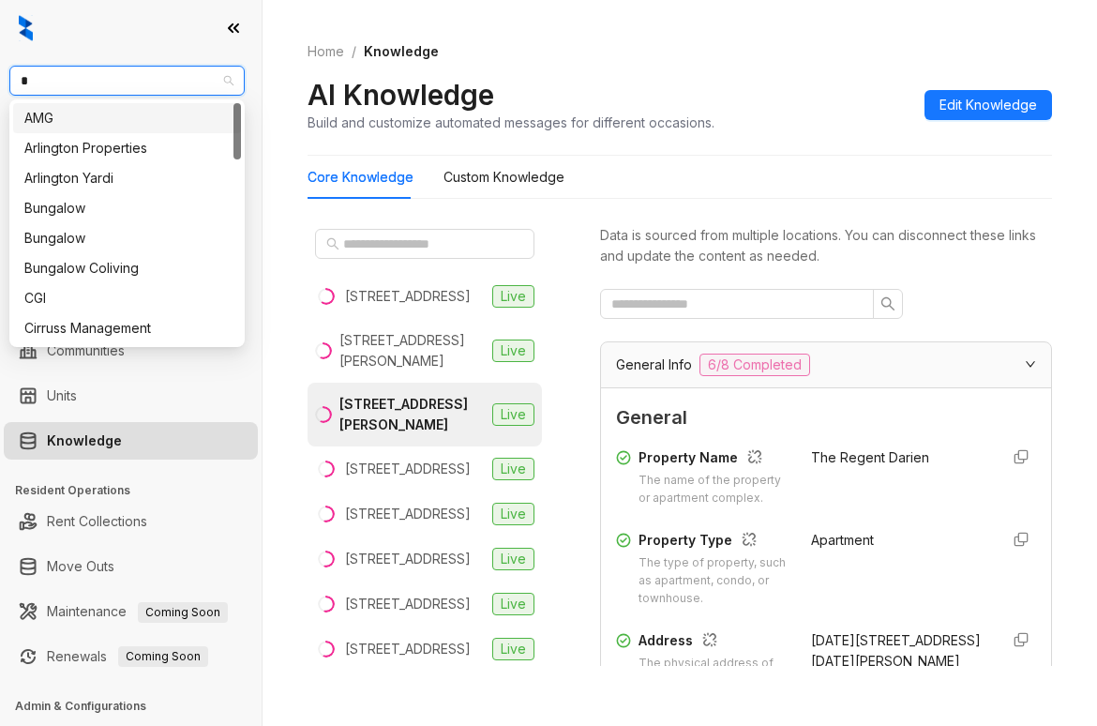
type input "**"
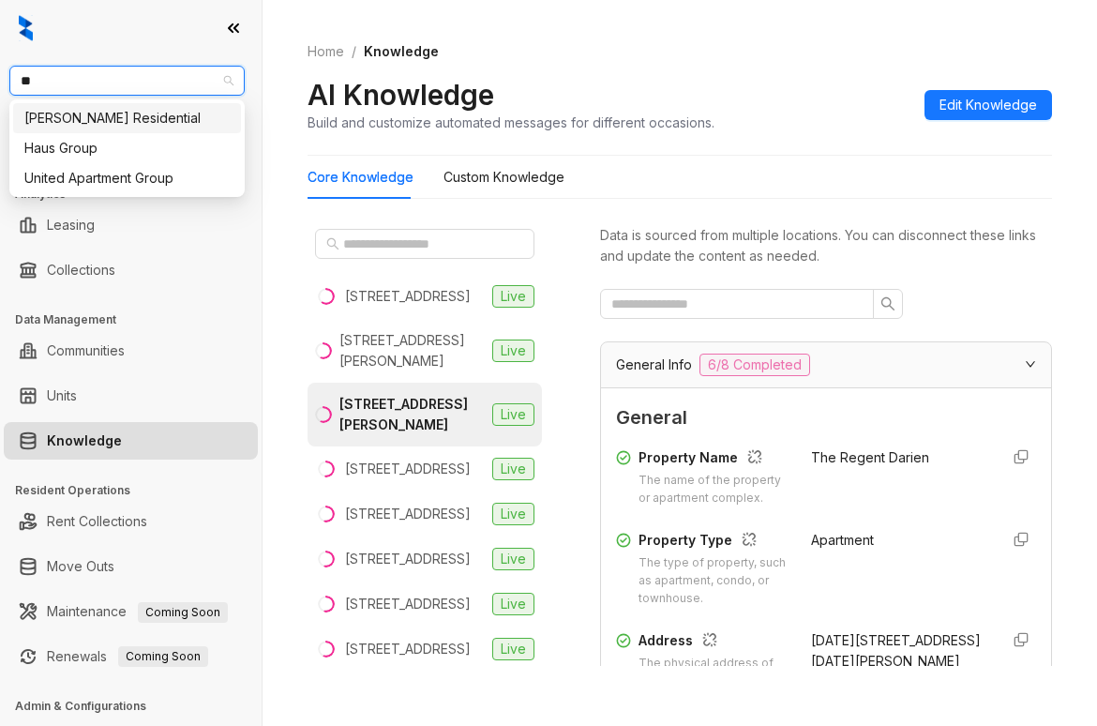
click at [152, 111] on div "[PERSON_NAME] Residential" at bounding box center [126, 118] width 205 height 21
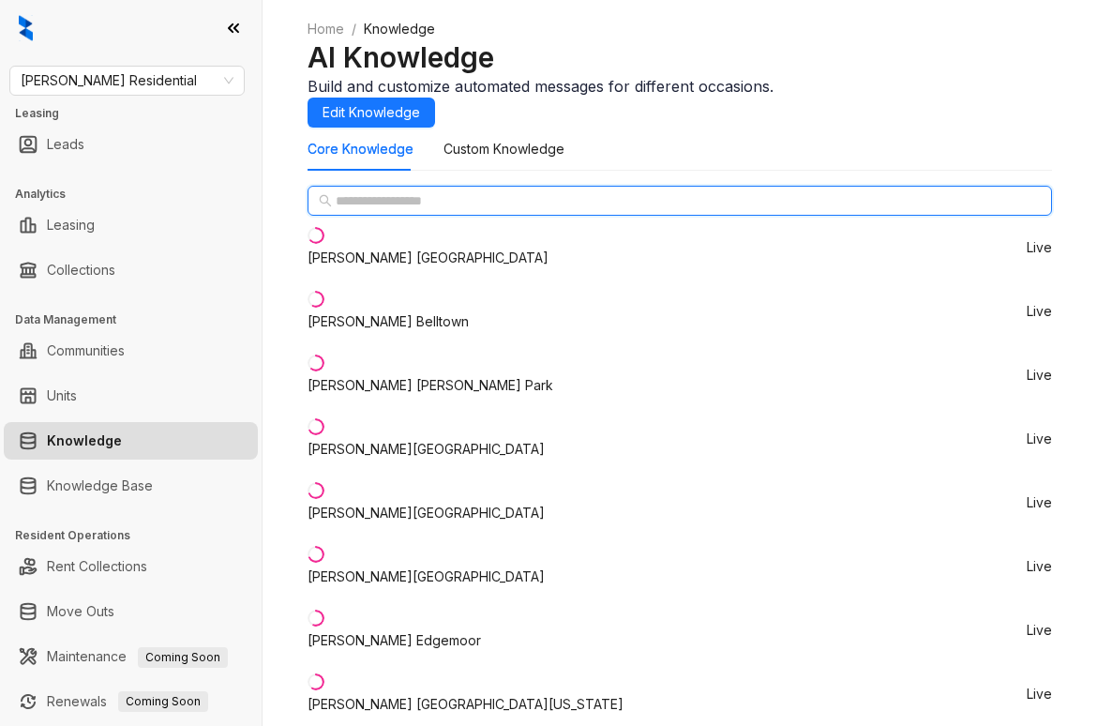
click at [392, 211] on input "text" at bounding box center [681, 200] width 690 height 21
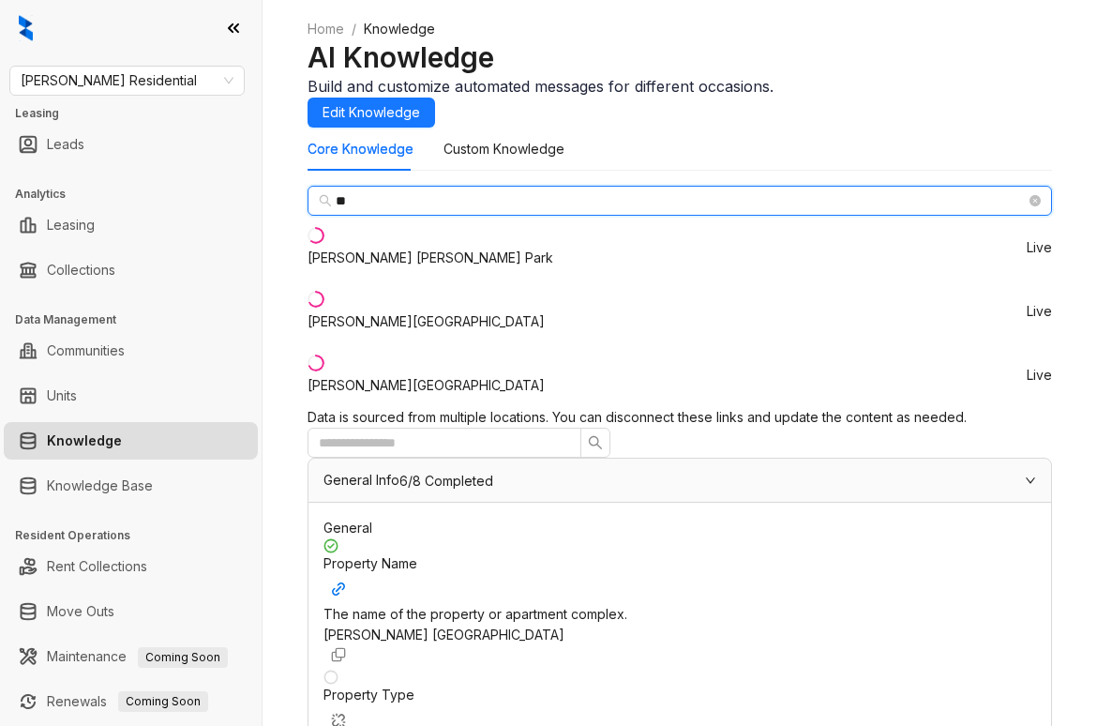
type input "**"
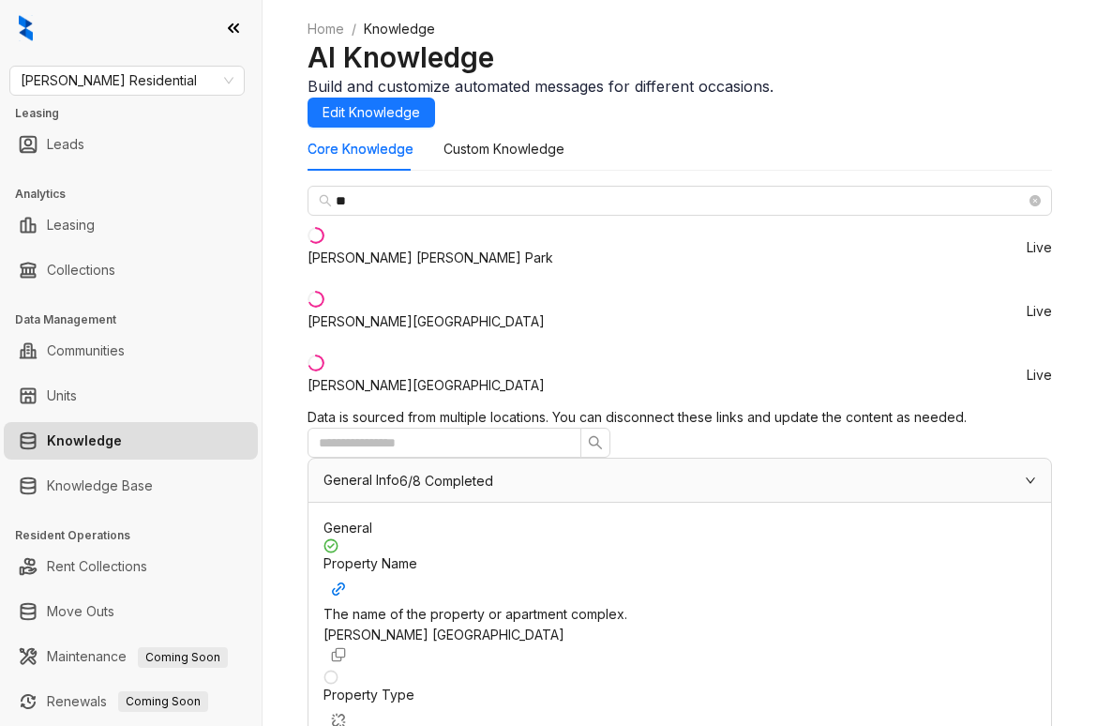
click at [421, 332] on div "Griffis Cherry Creek" at bounding box center [426, 321] width 237 height 21
click at [181, 83] on span "Griffis Residential" at bounding box center [127, 81] width 213 height 28
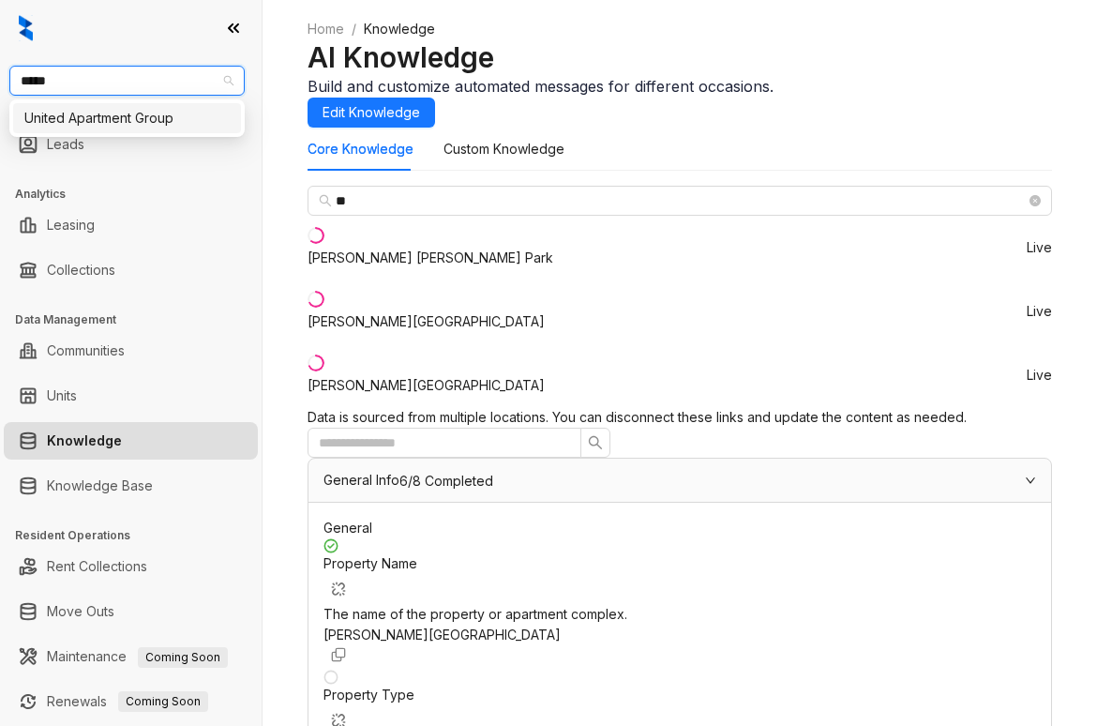
type input "******"
click at [179, 123] on div "United Apartment Group" at bounding box center [126, 118] width 205 height 21
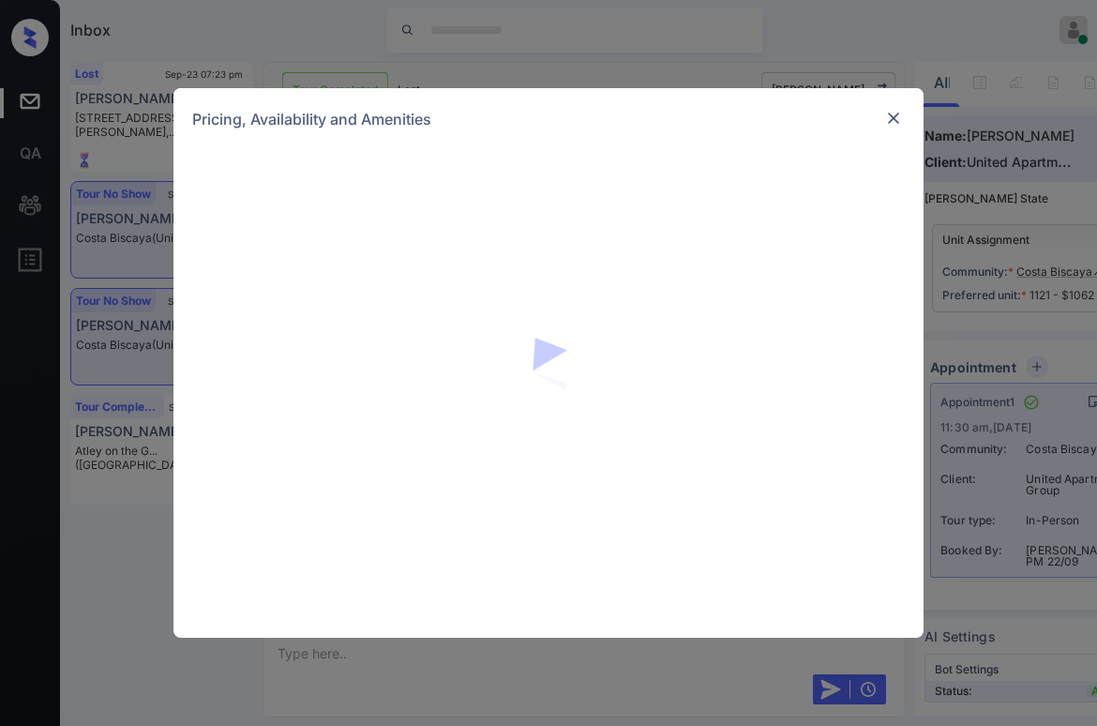
scroll to position [7314, 0]
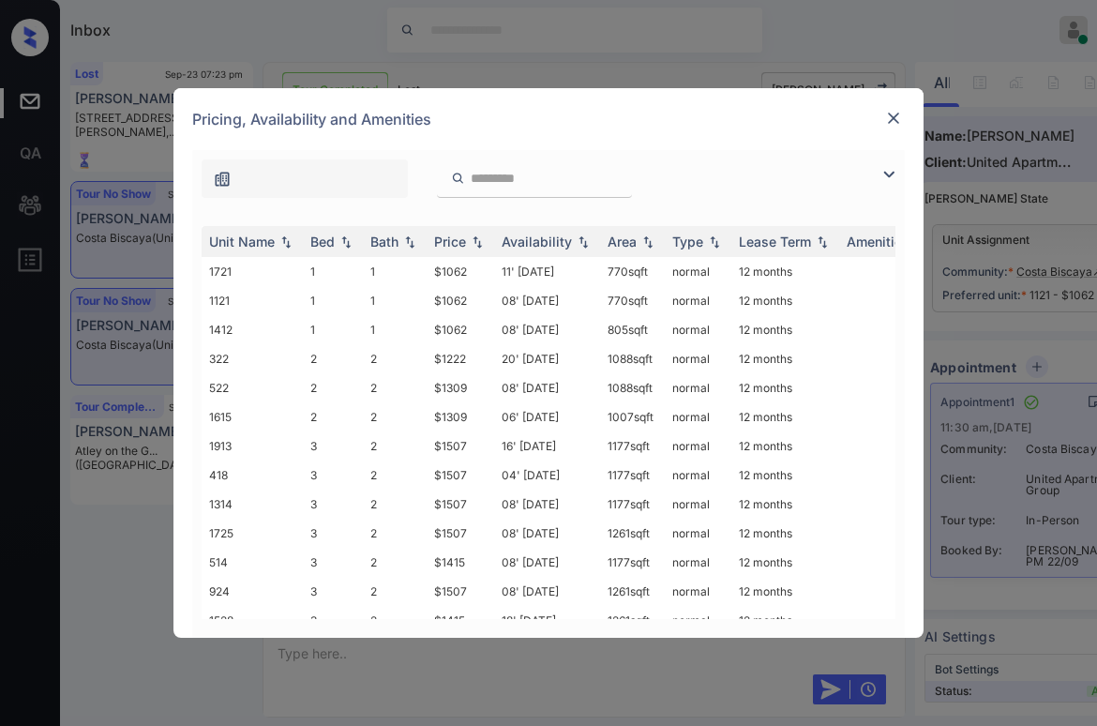
click at [884, 175] on img at bounding box center [889, 174] width 23 height 23
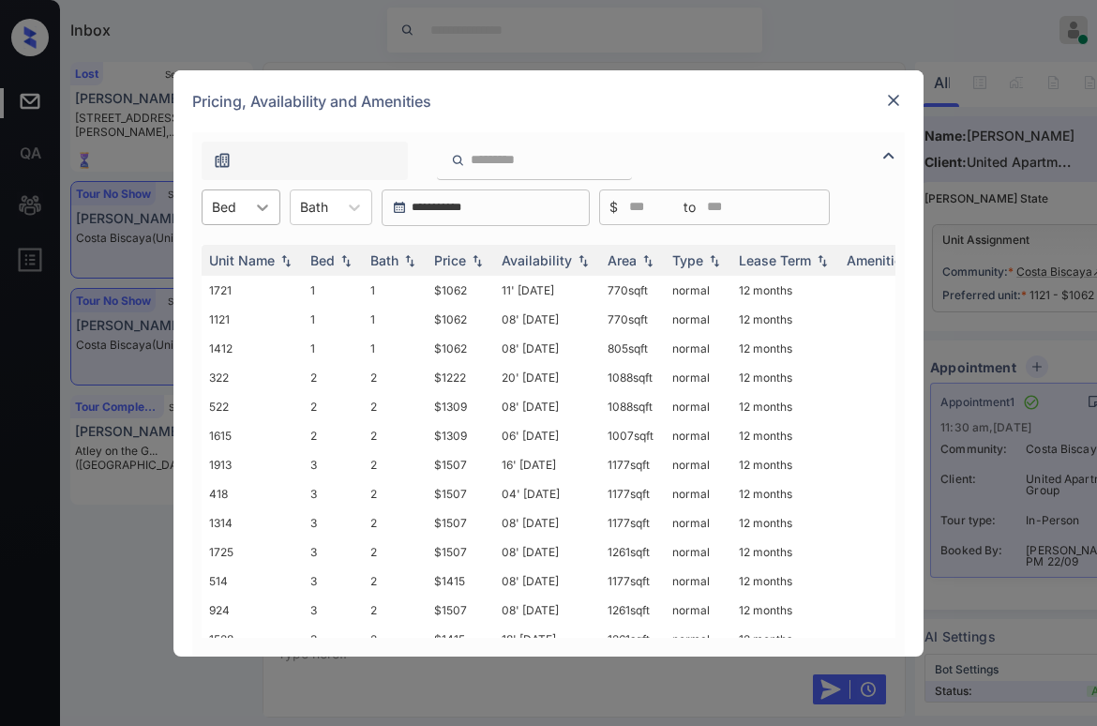
click at [248, 210] on div at bounding box center [263, 207] width 34 height 34
click at [244, 251] on div "1" at bounding box center [241, 253] width 79 height 34
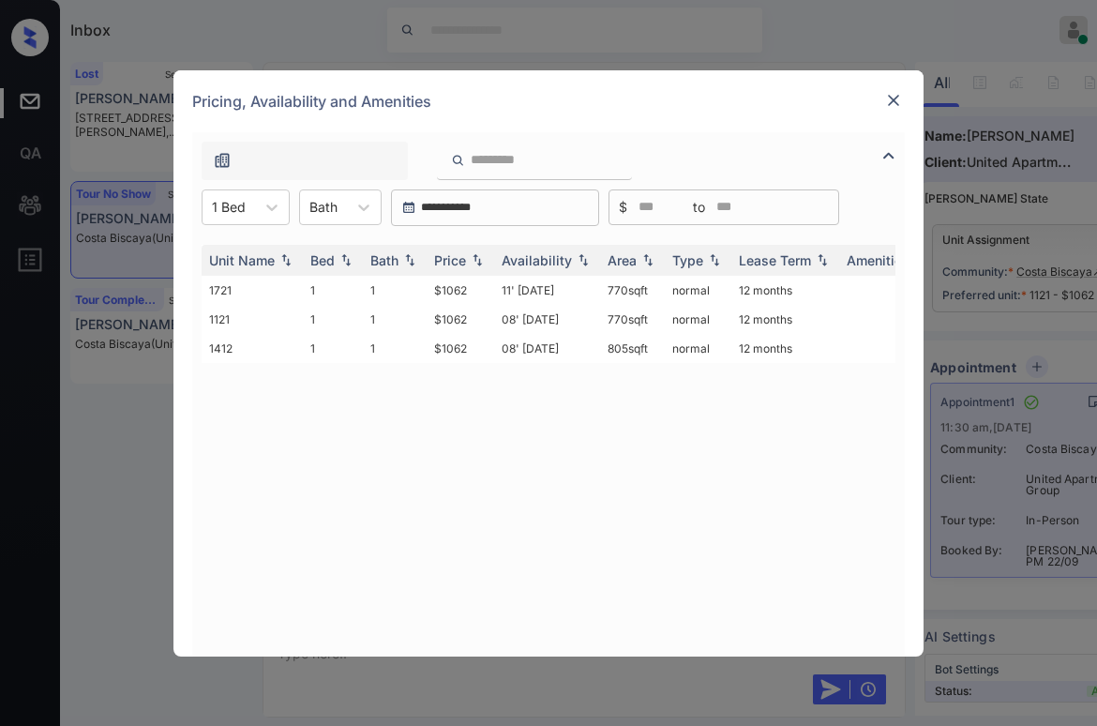
click at [242, 540] on div "Unit Name Bed Bath Price Availability Area Type Lease Term Amenities 1721 1 1 $…" at bounding box center [549, 441] width 694 height 393
click at [891, 103] on img at bounding box center [893, 100] width 19 height 19
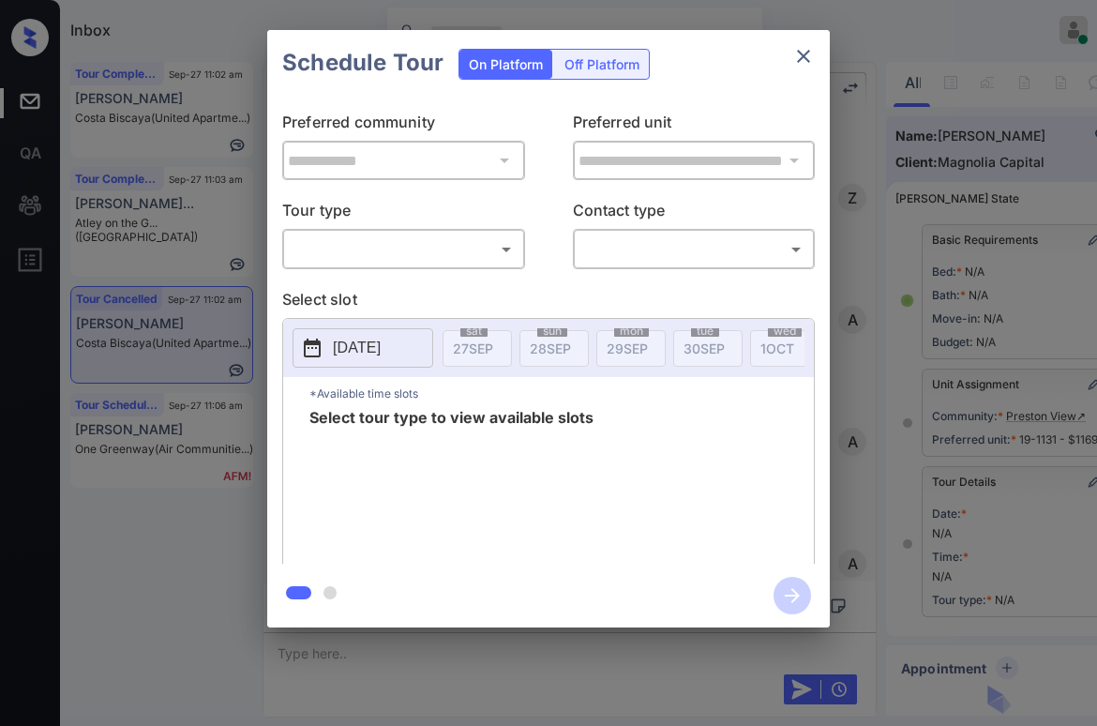
scroll to position [17, 0]
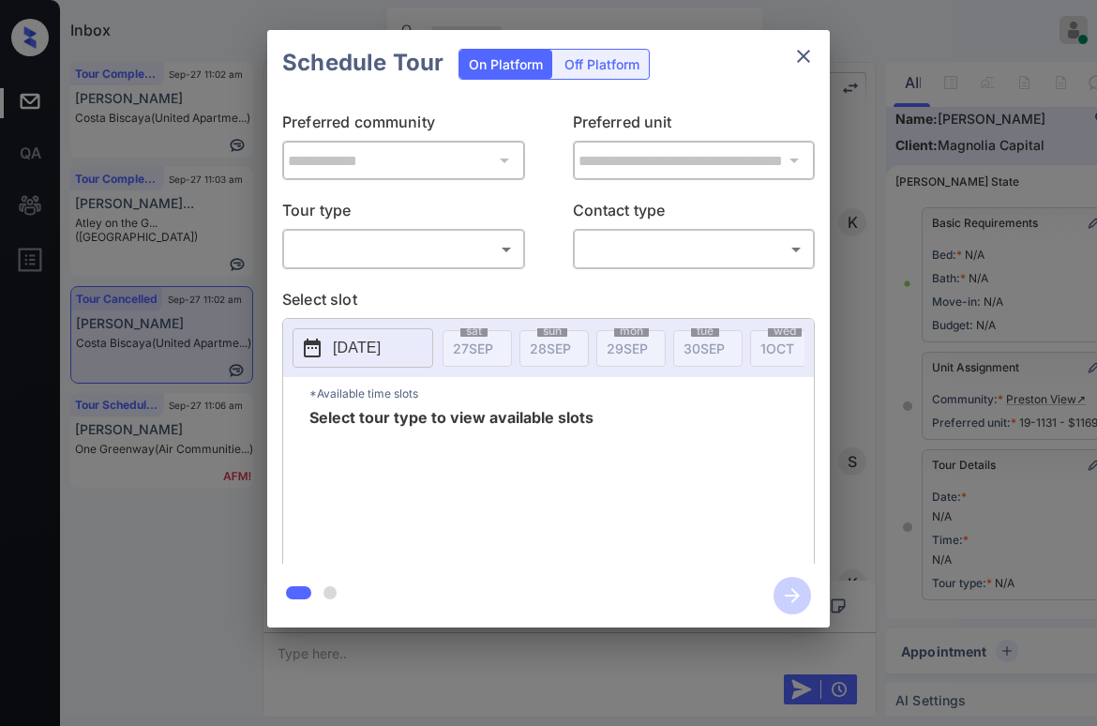
click at [804, 50] on icon "close" at bounding box center [803, 56] width 23 height 23
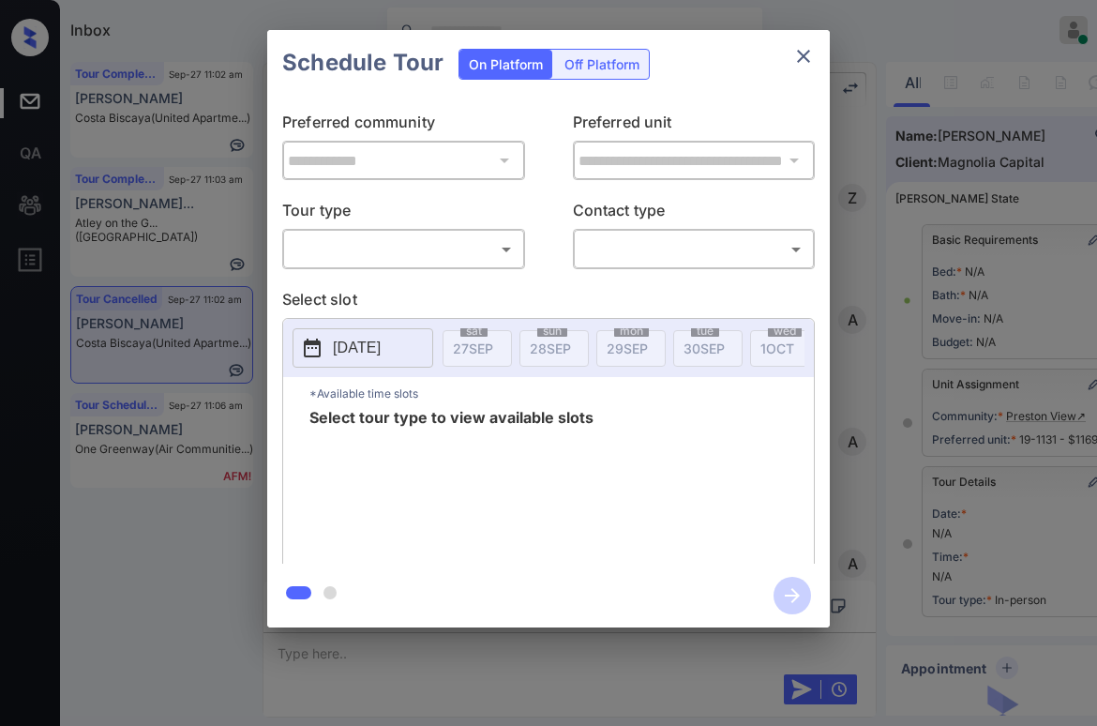
scroll to position [204, 0]
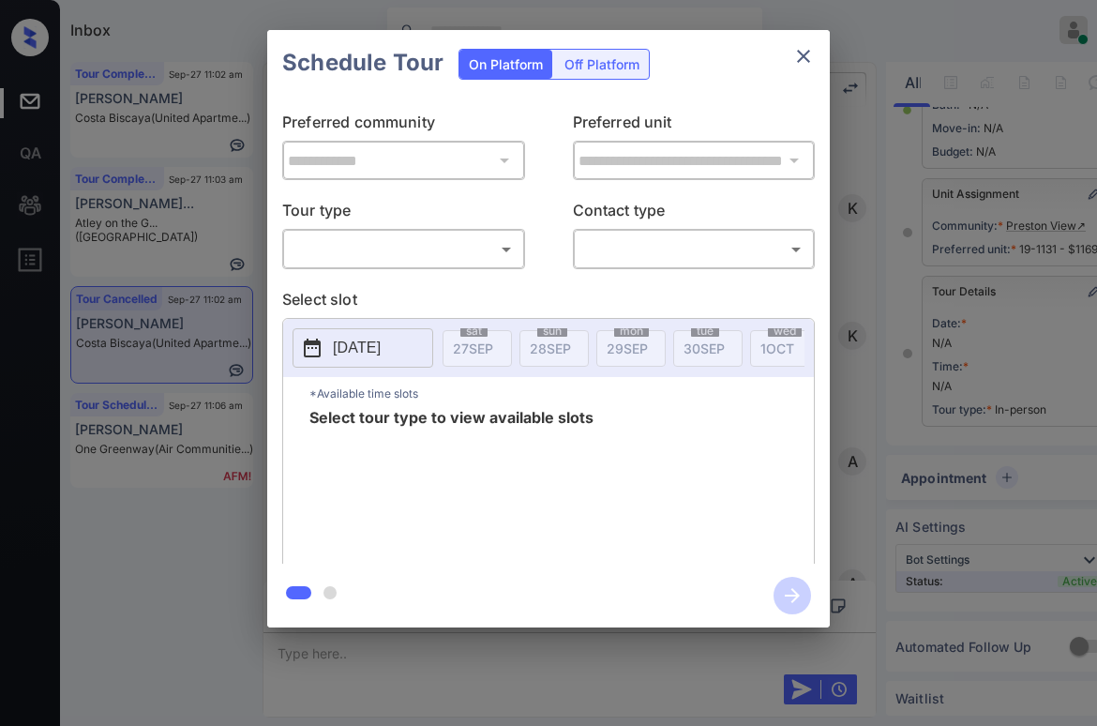
click at [432, 249] on body "Inbox [PERSON_NAME] Online Set yourself offline Set yourself on break Profile S…" at bounding box center [548, 363] width 1097 height 726
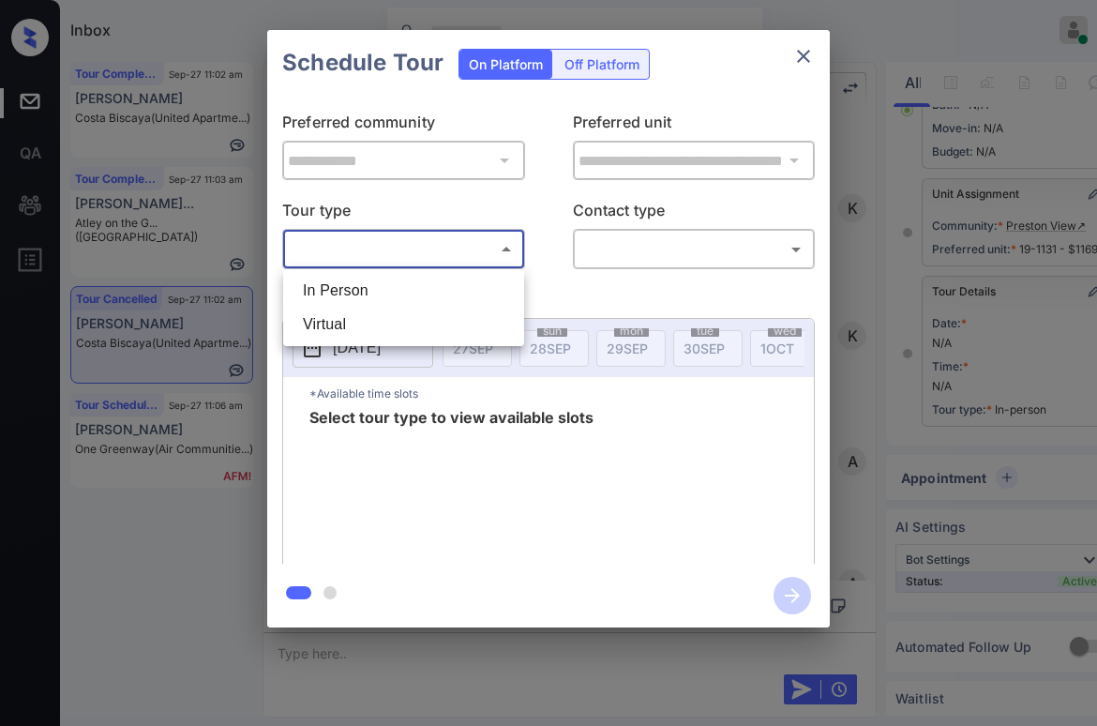
click at [404, 297] on li "In Person" at bounding box center [404, 291] width 232 height 34
type input "********"
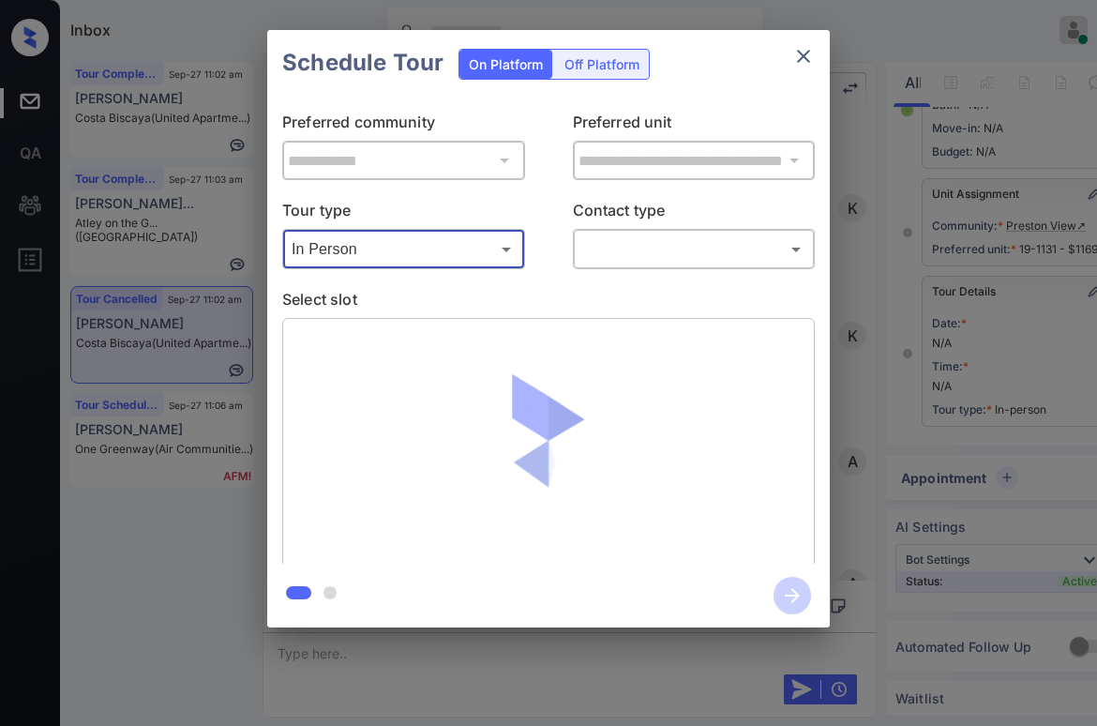
click at [623, 248] on body "Inbox [PERSON_NAME] Online Set yourself offline Set yourself on break Profile S…" at bounding box center [548, 363] width 1097 height 726
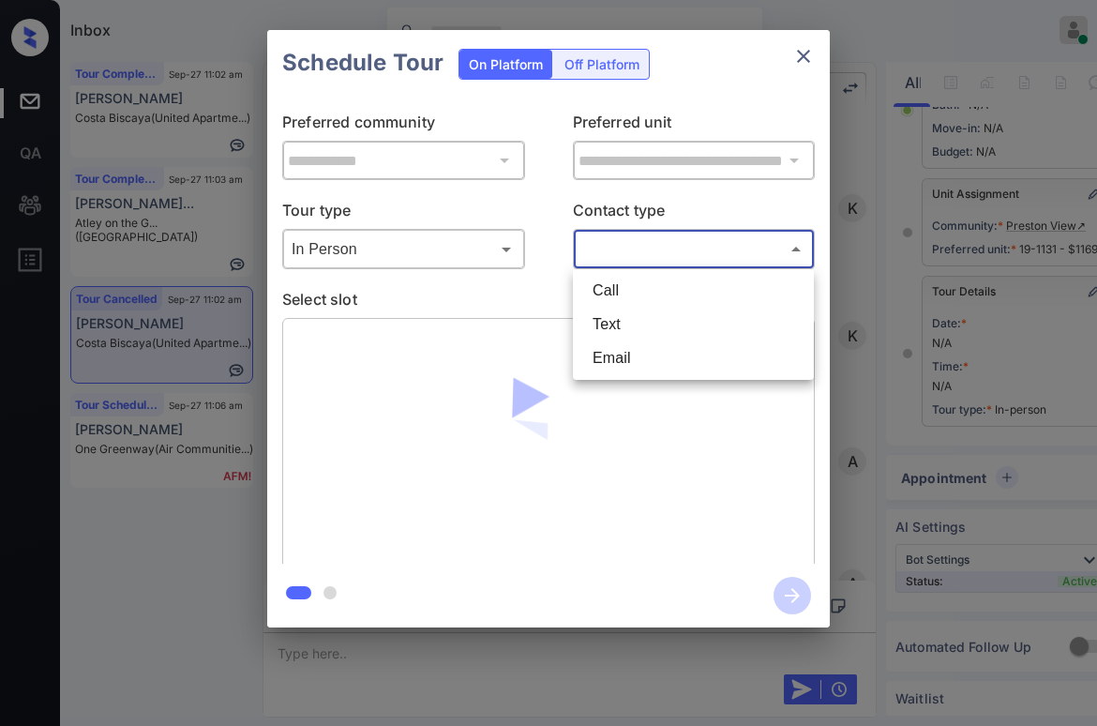
click at [633, 323] on li "Text" at bounding box center [694, 325] width 232 height 34
type input "****"
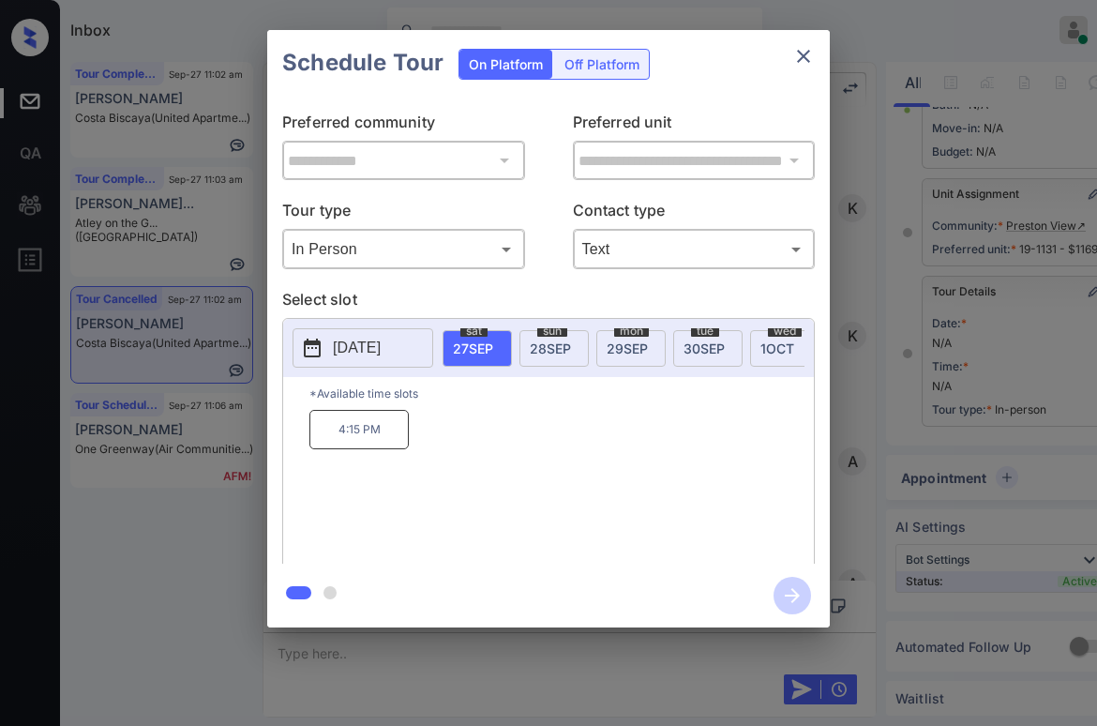
click at [621, 348] on span "[DATE]" at bounding box center [627, 348] width 41 height 16
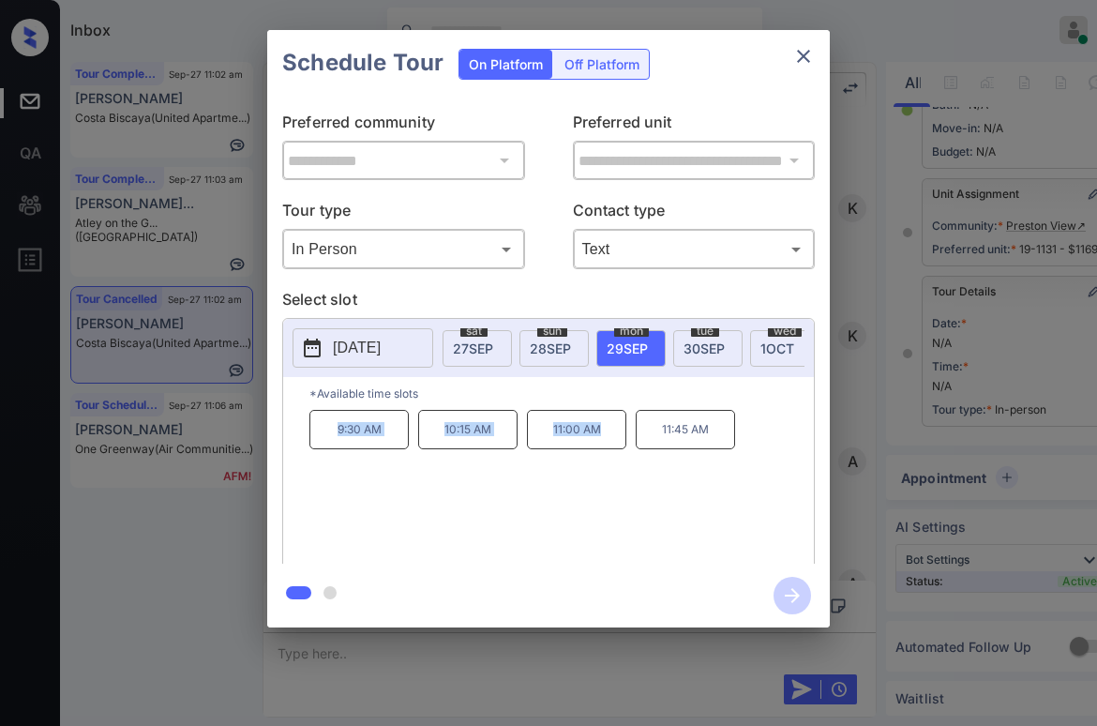
drag, startPoint x: 330, startPoint y: 434, endPoint x: 608, endPoint y: 443, distance: 277.7
click at [608, 443] on div "9:30 AM 10:15 AM 11:00 AM 11:45 AM" at bounding box center [561, 485] width 504 height 150
copy div "9:30 AM 10:15 AM 11:00 AM"
click at [804, 59] on icon "close" at bounding box center [803, 56] width 23 height 23
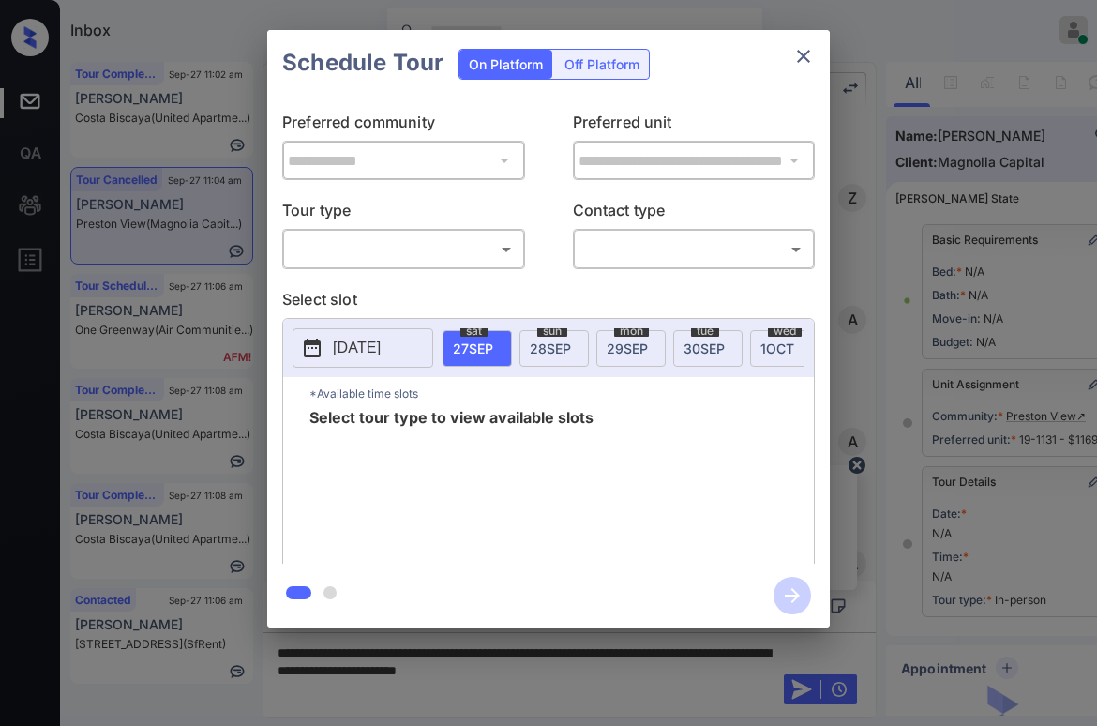
scroll to position [204, 0]
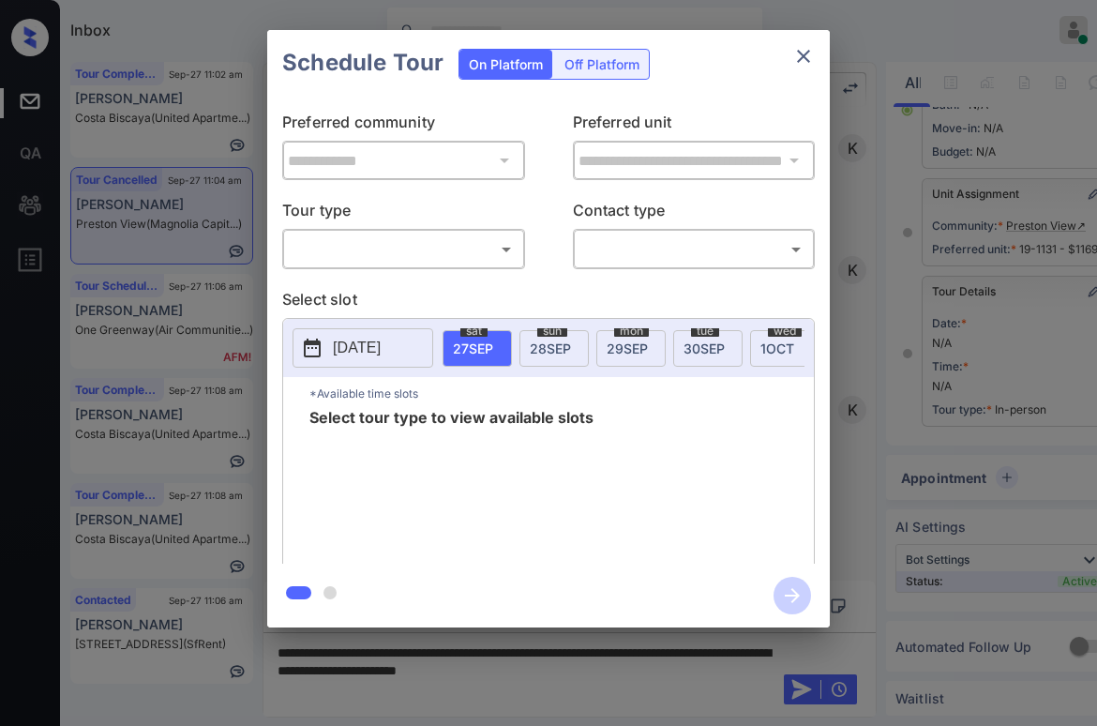
click at [399, 243] on body "Inbox Paolo Gabriel Online Set yourself offline Set yourself on break Profile S…" at bounding box center [548, 363] width 1097 height 726
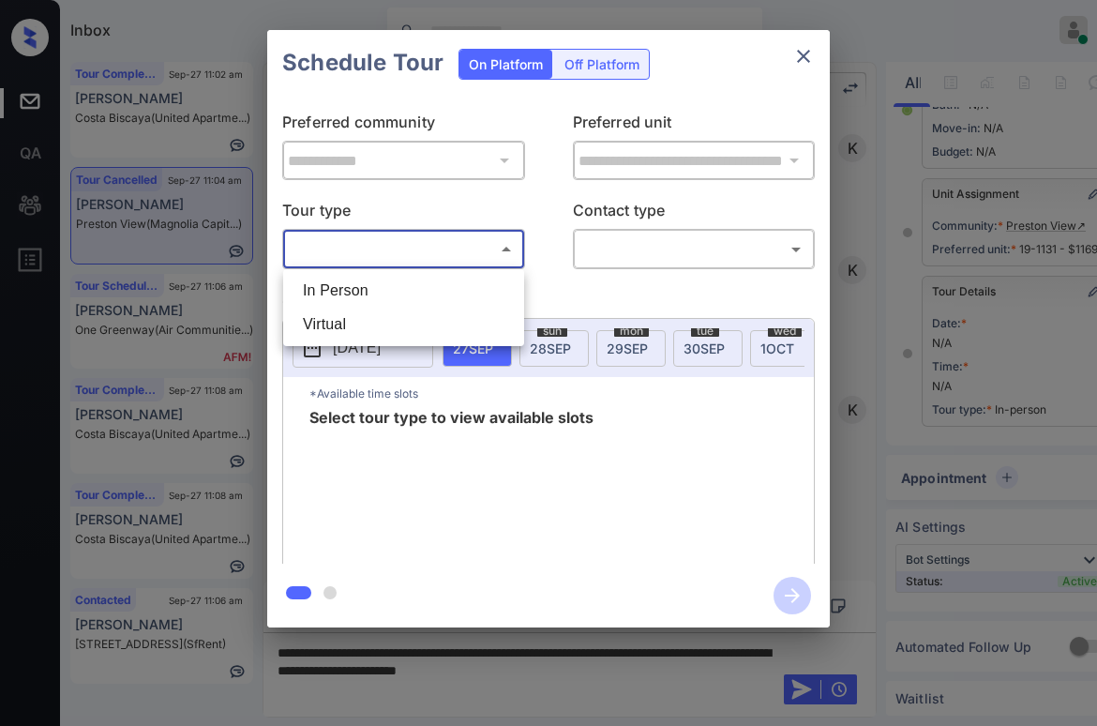
click at [410, 293] on li "In Person" at bounding box center [404, 291] width 232 height 34
type input "********"
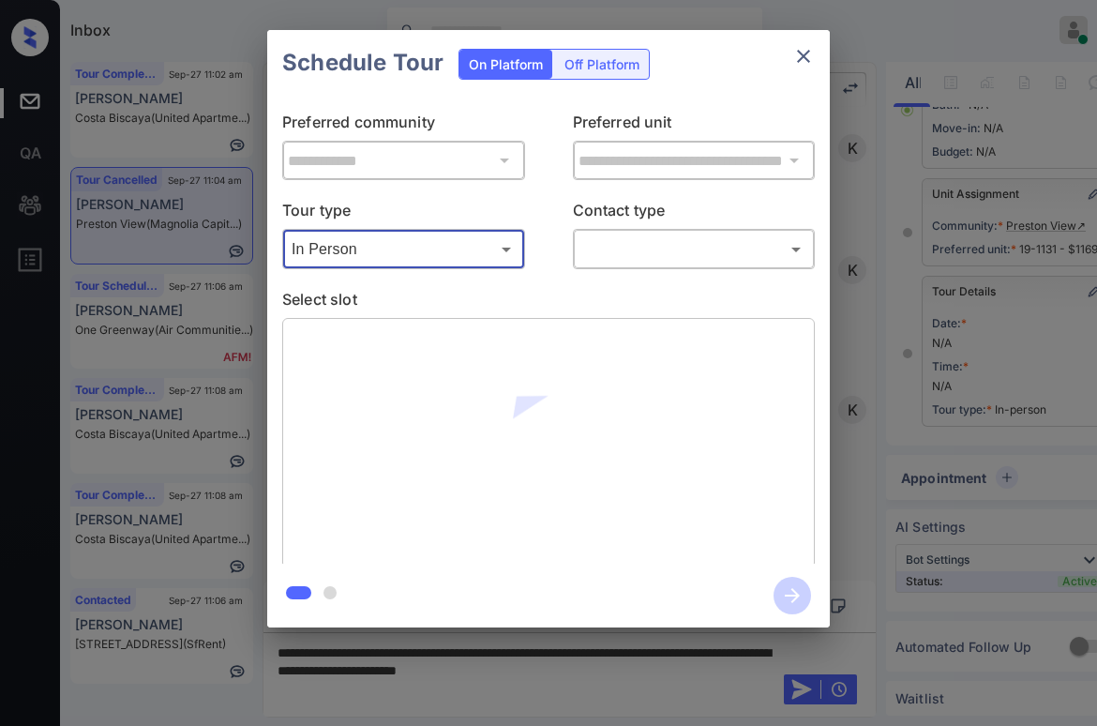
click at [615, 250] on body "Inbox Paolo Gabriel Online Set yourself offline Set yourself on break Profile S…" at bounding box center [548, 363] width 1097 height 726
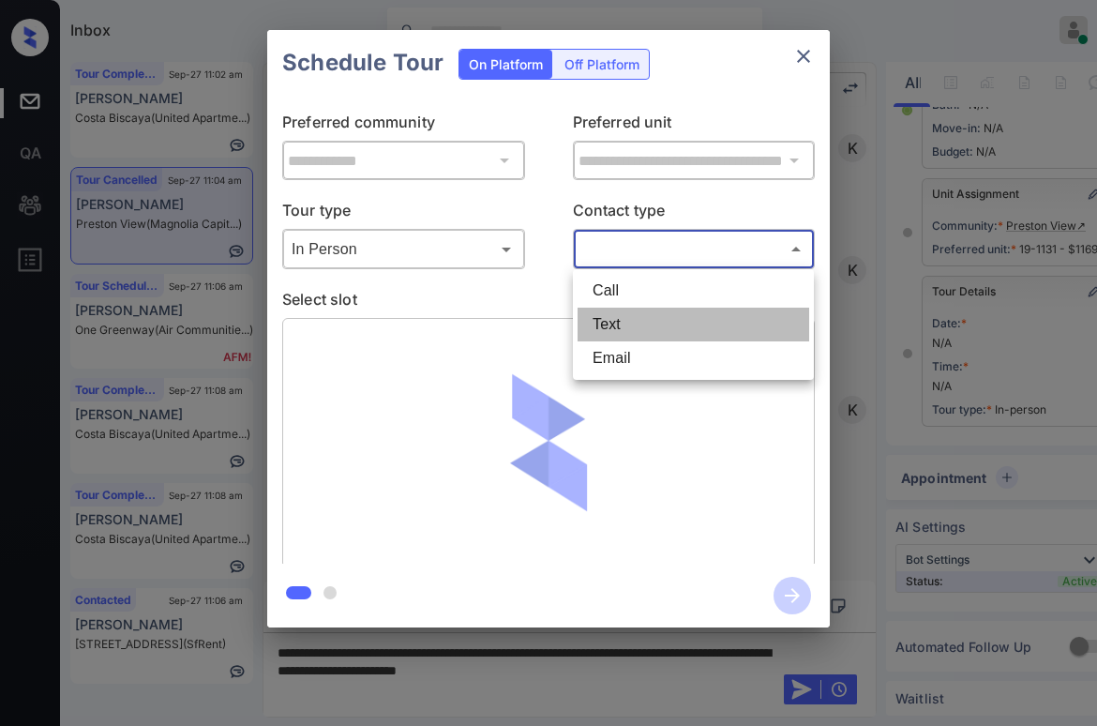
click at [603, 328] on li "Text" at bounding box center [694, 325] width 232 height 34
type input "****"
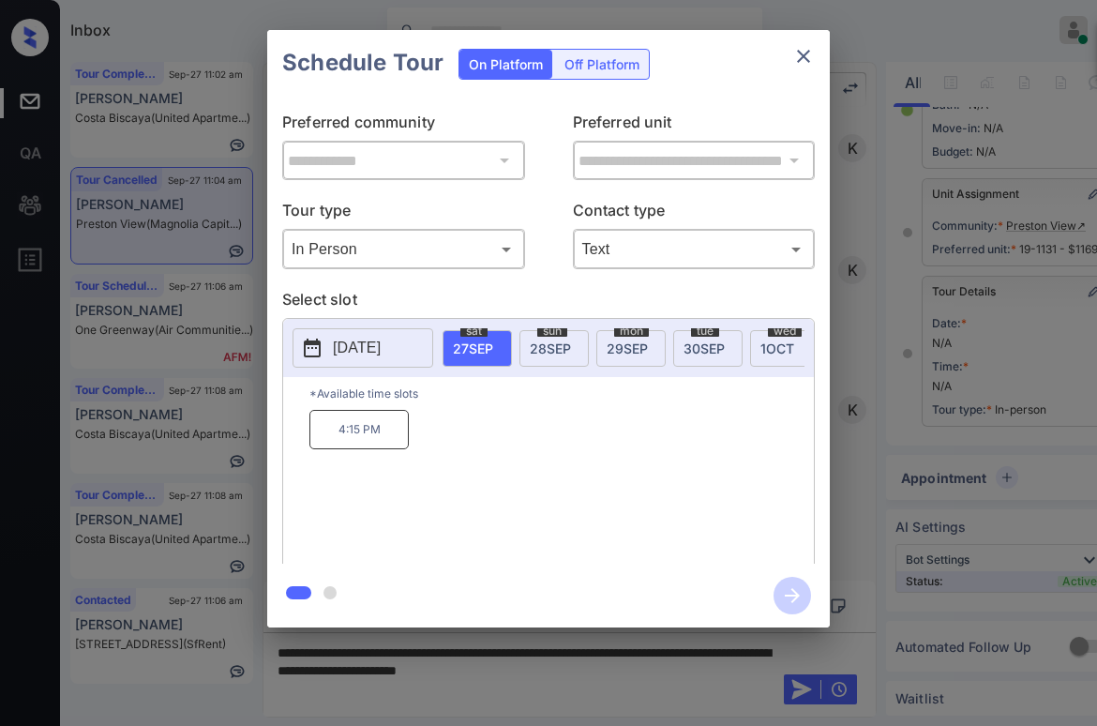
click at [638, 346] on span "29 SEP" at bounding box center [627, 348] width 41 height 16
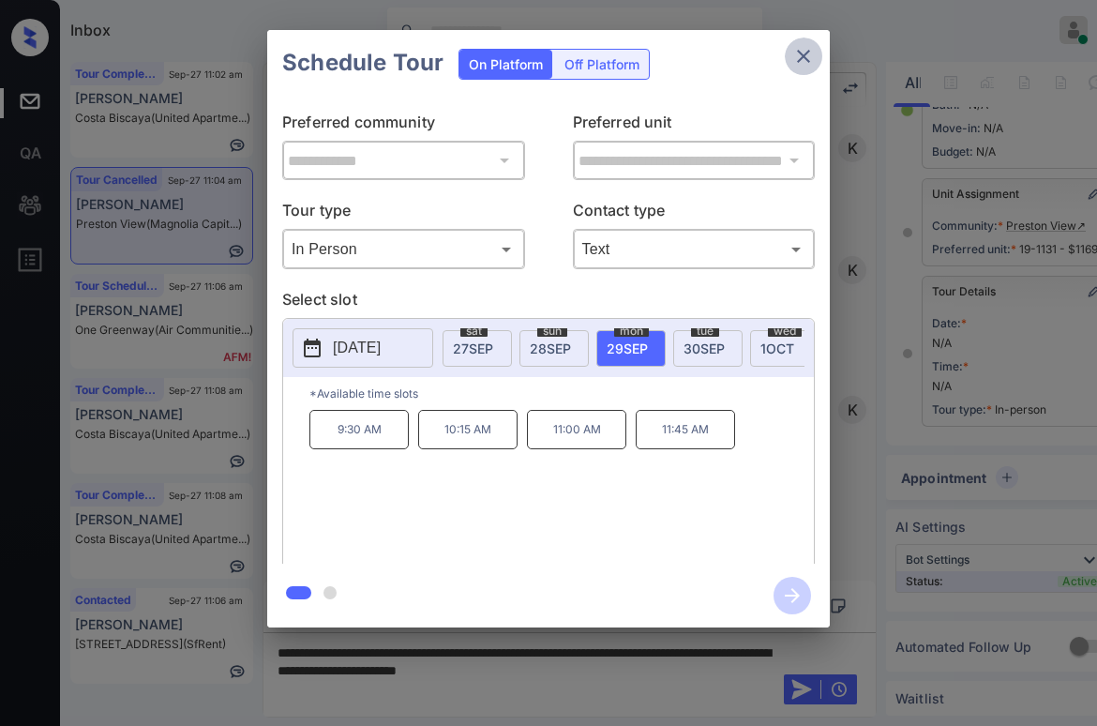
click at [809, 53] on icon "close" at bounding box center [803, 56] width 23 height 23
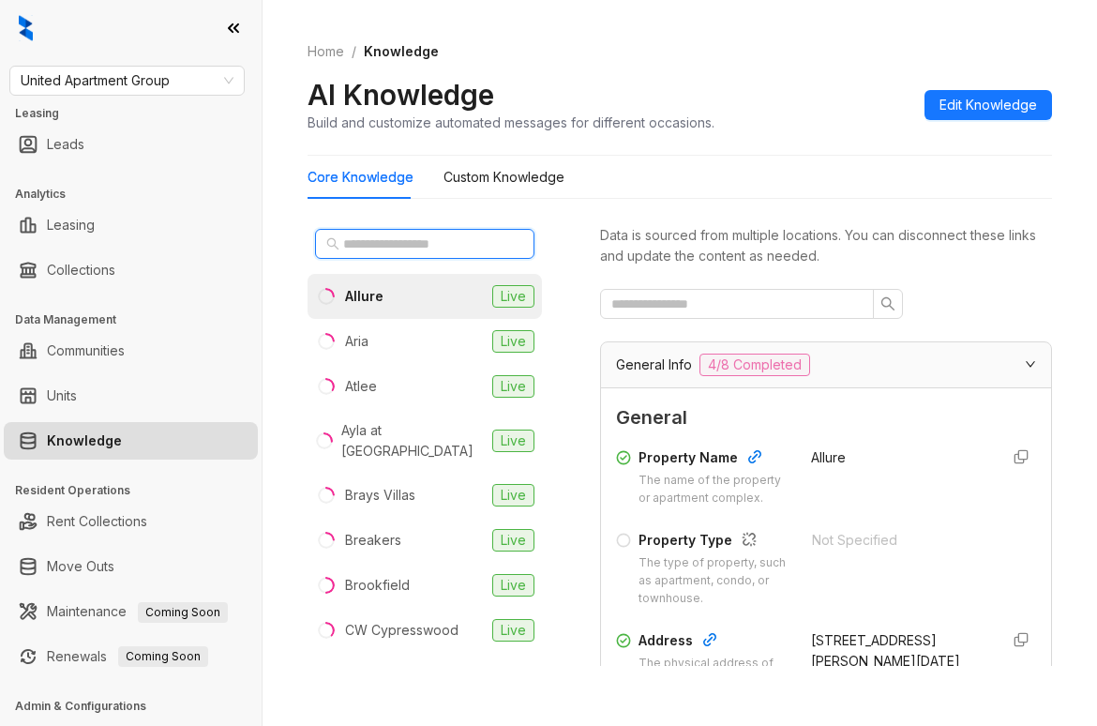
click at [391, 240] on input "text" at bounding box center [425, 243] width 165 height 21
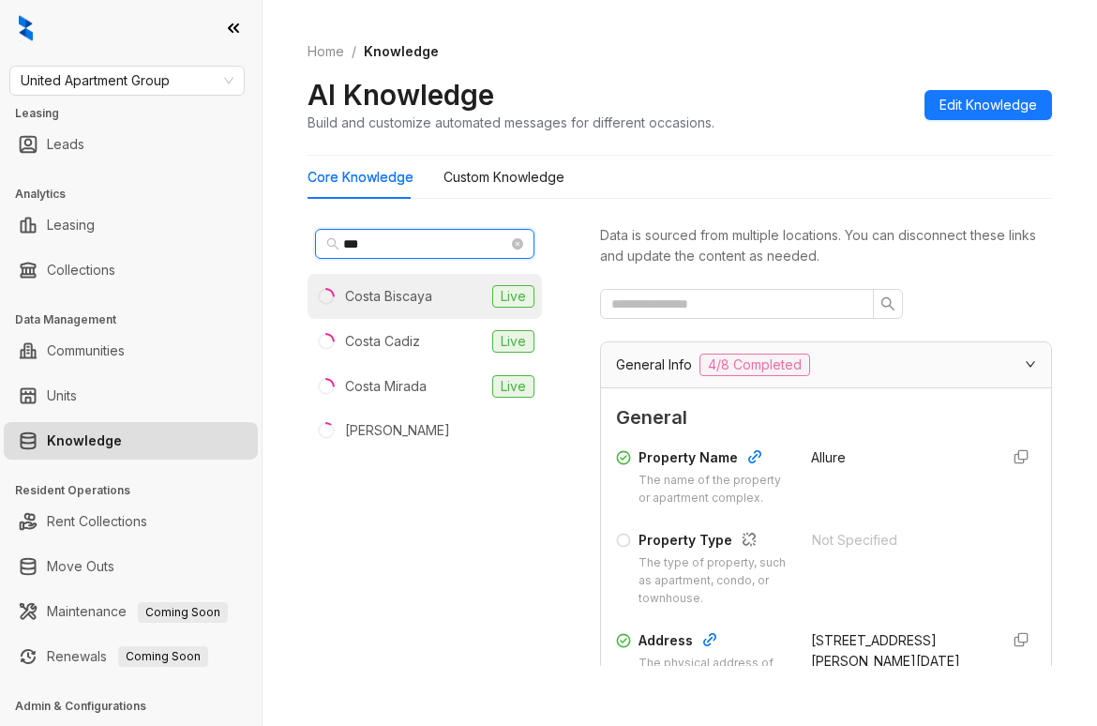
type input "***"
click at [419, 298] on div "Costa Biscaya" at bounding box center [388, 296] width 87 height 21
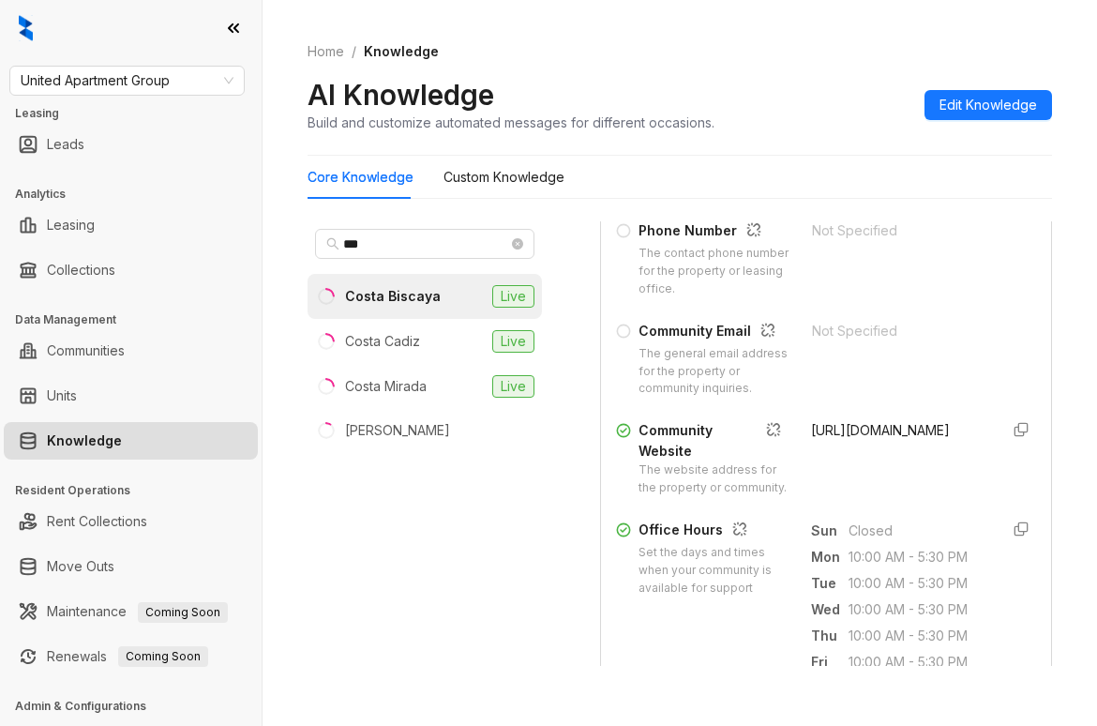
scroll to position [563, 0]
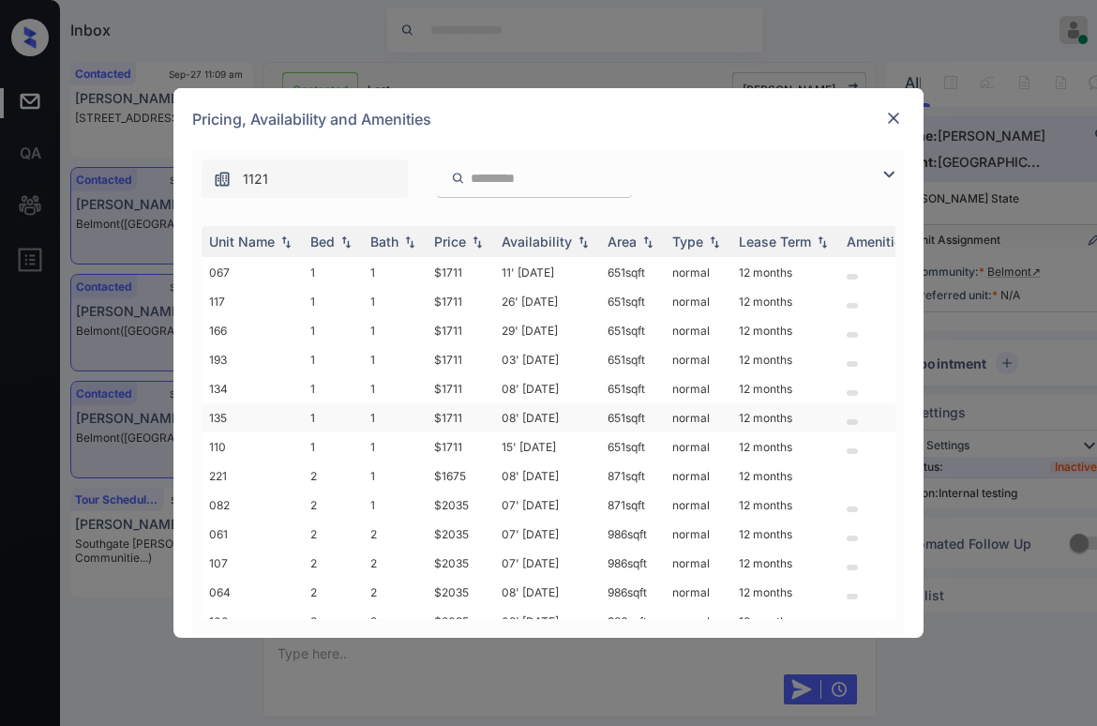
scroll to position [88, 0]
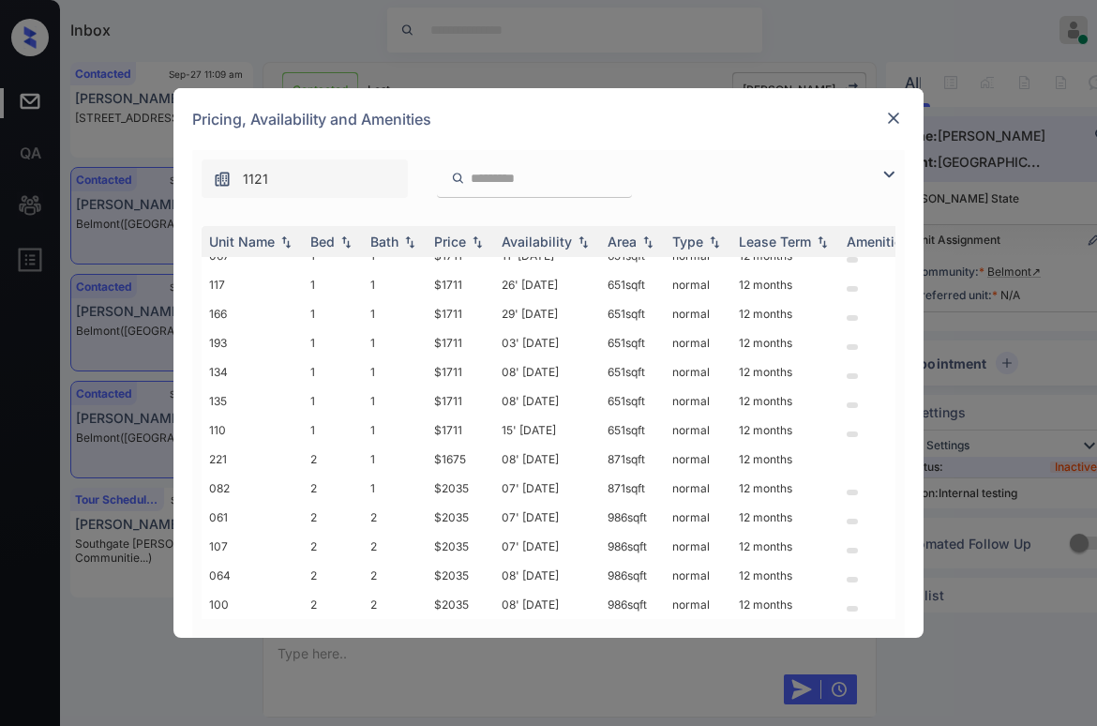
click at [897, 113] on img at bounding box center [893, 118] width 19 height 19
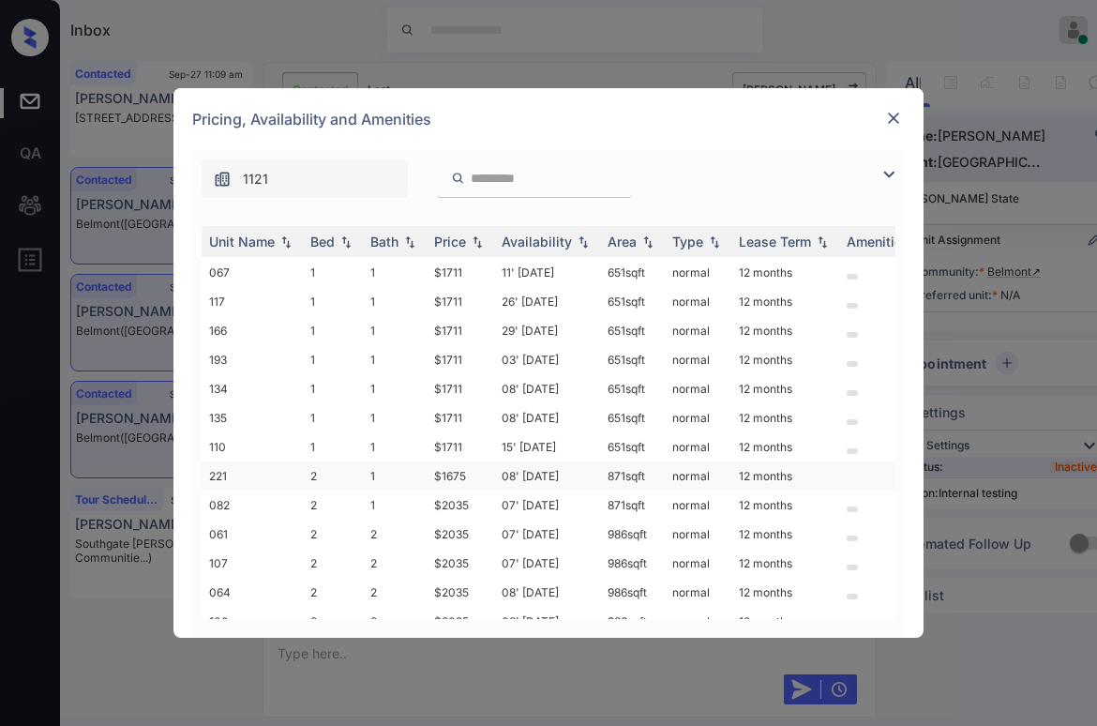
scroll to position [88, 0]
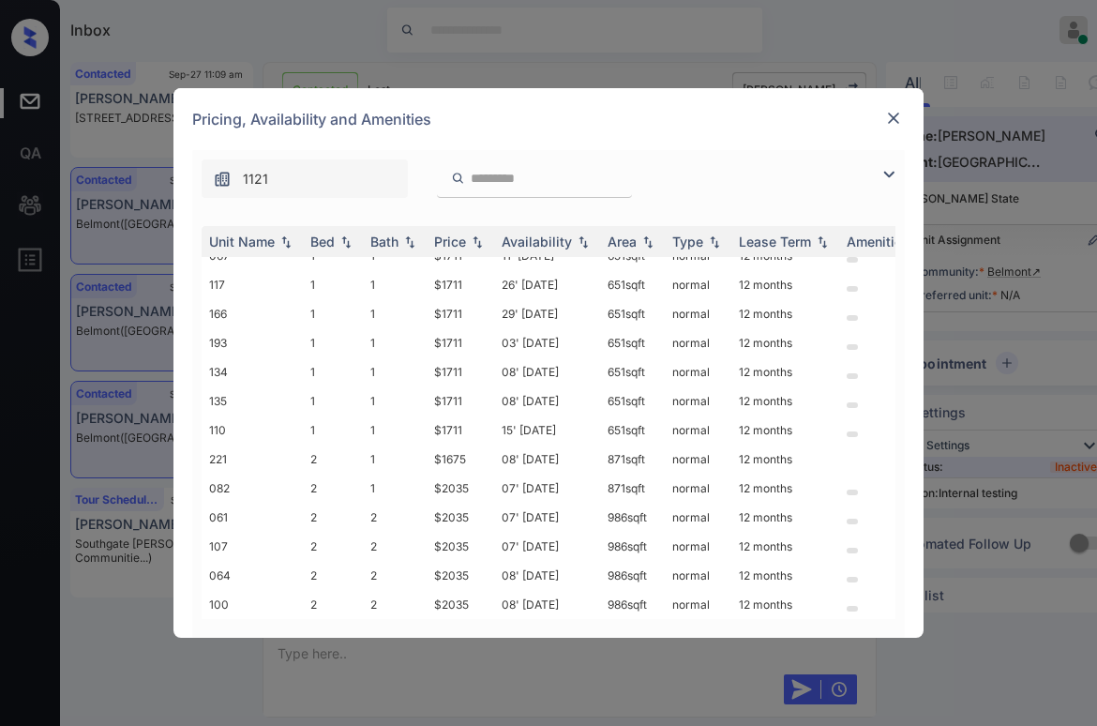
click at [904, 116] on div at bounding box center [893, 118] width 23 height 23
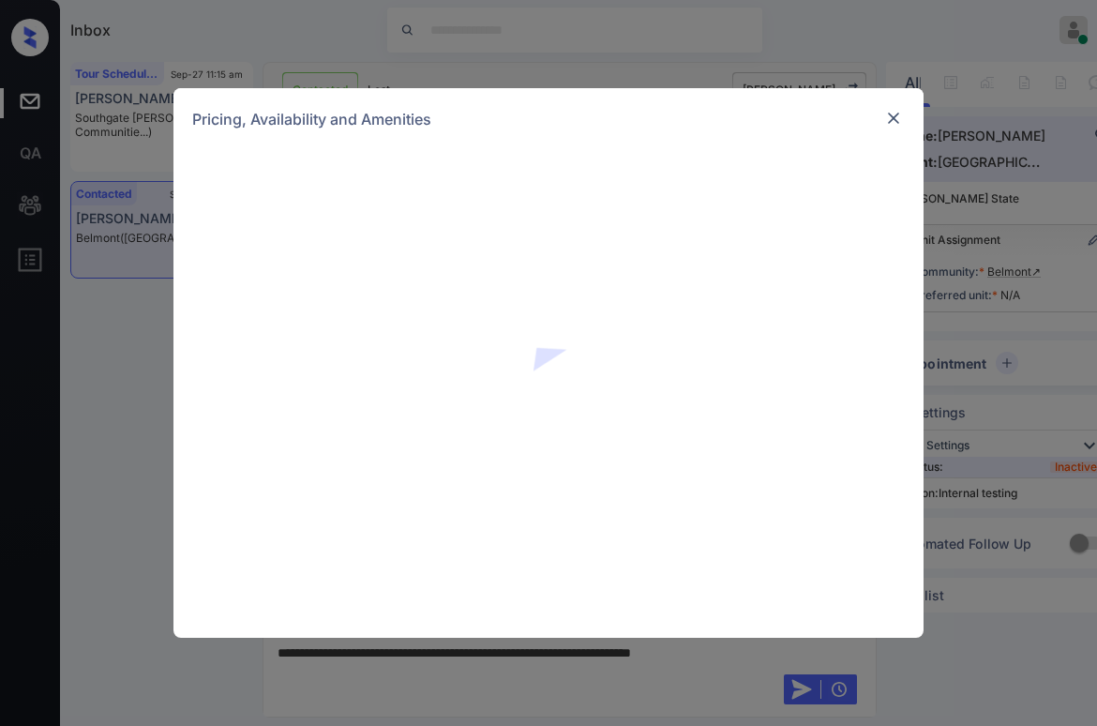
scroll to position [2959, 0]
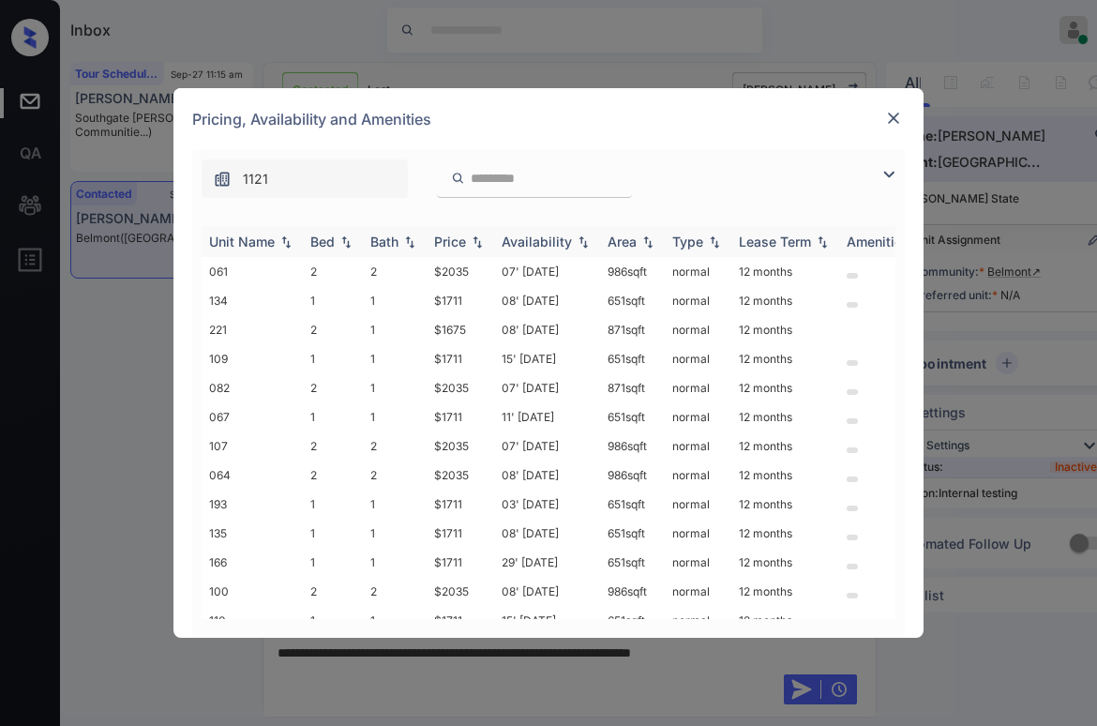
click at [464, 243] on div "Price" at bounding box center [450, 241] width 32 height 16
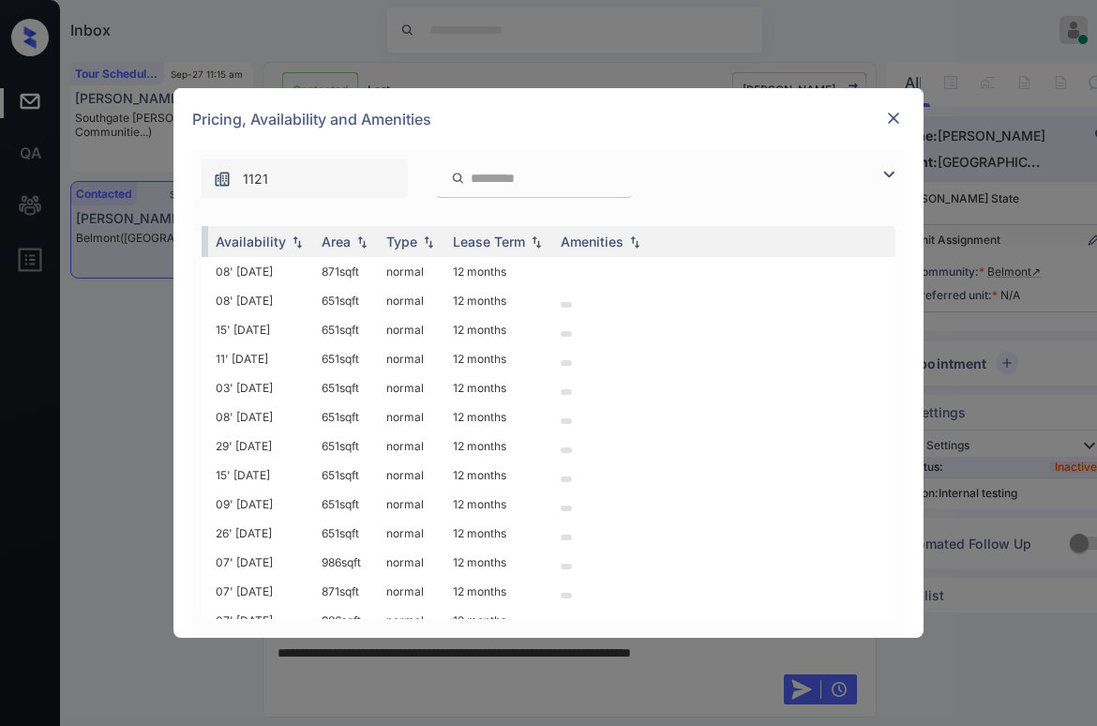
scroll to position [0, 0]
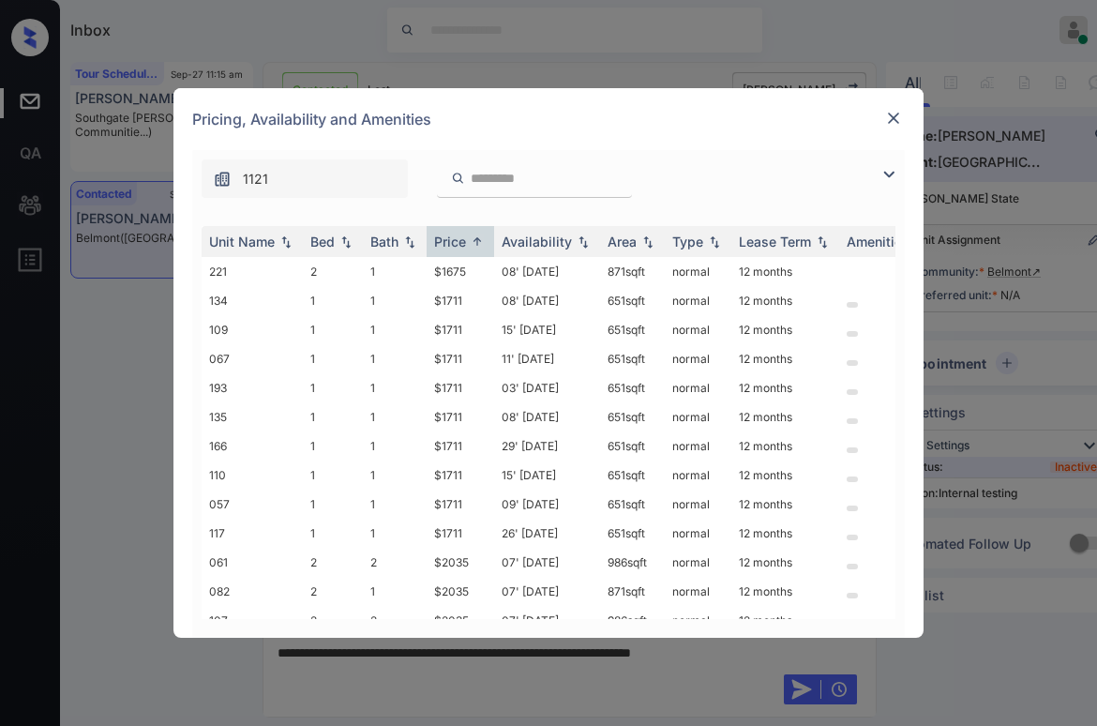
click at [893, 115] on img at bounding box center [893, 118] width 19 height 19
